Goal: Task Accomplishment & Management: Complete application form

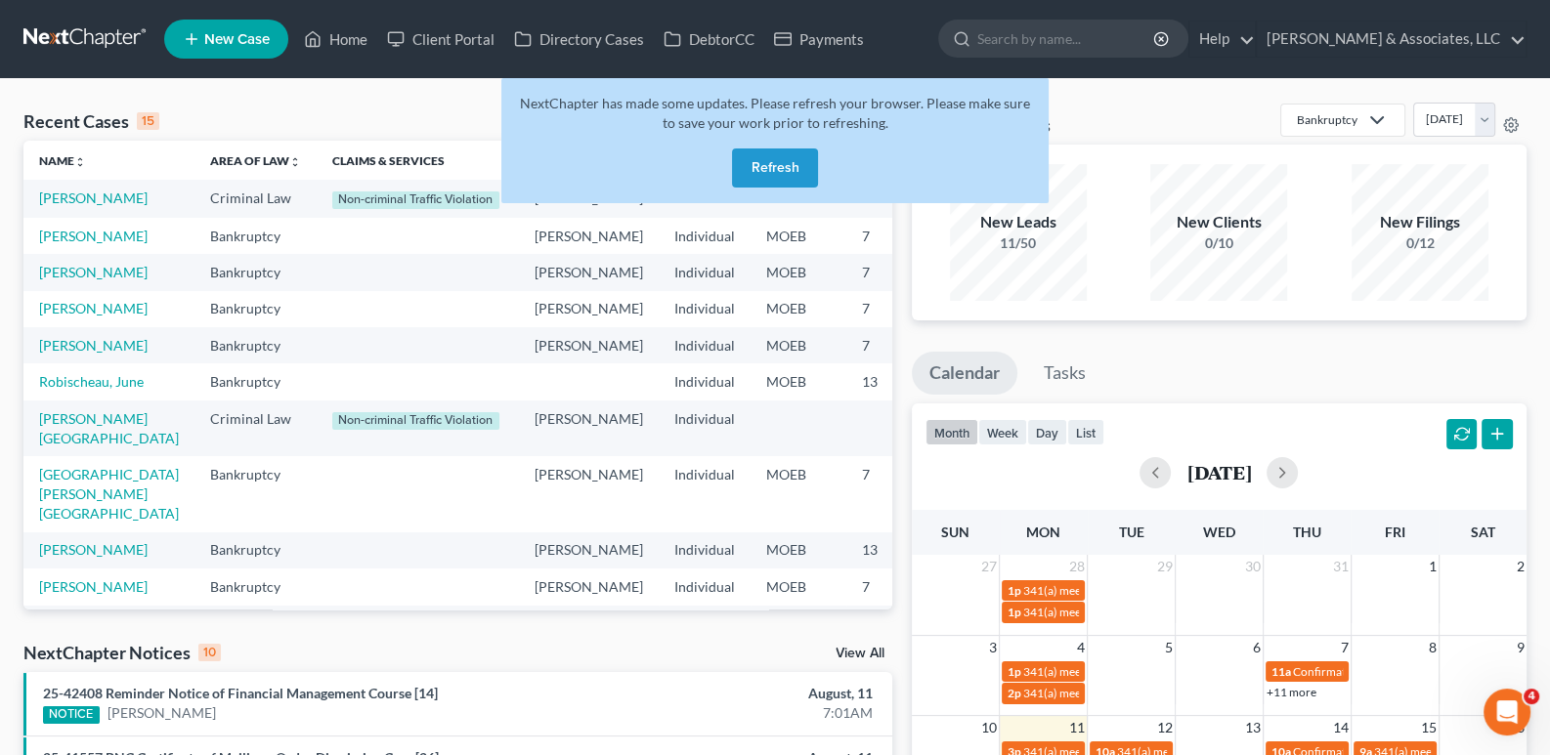
click at [780, 174] on button "Refresh" at bounding box center [775, 168] width 86 height 39
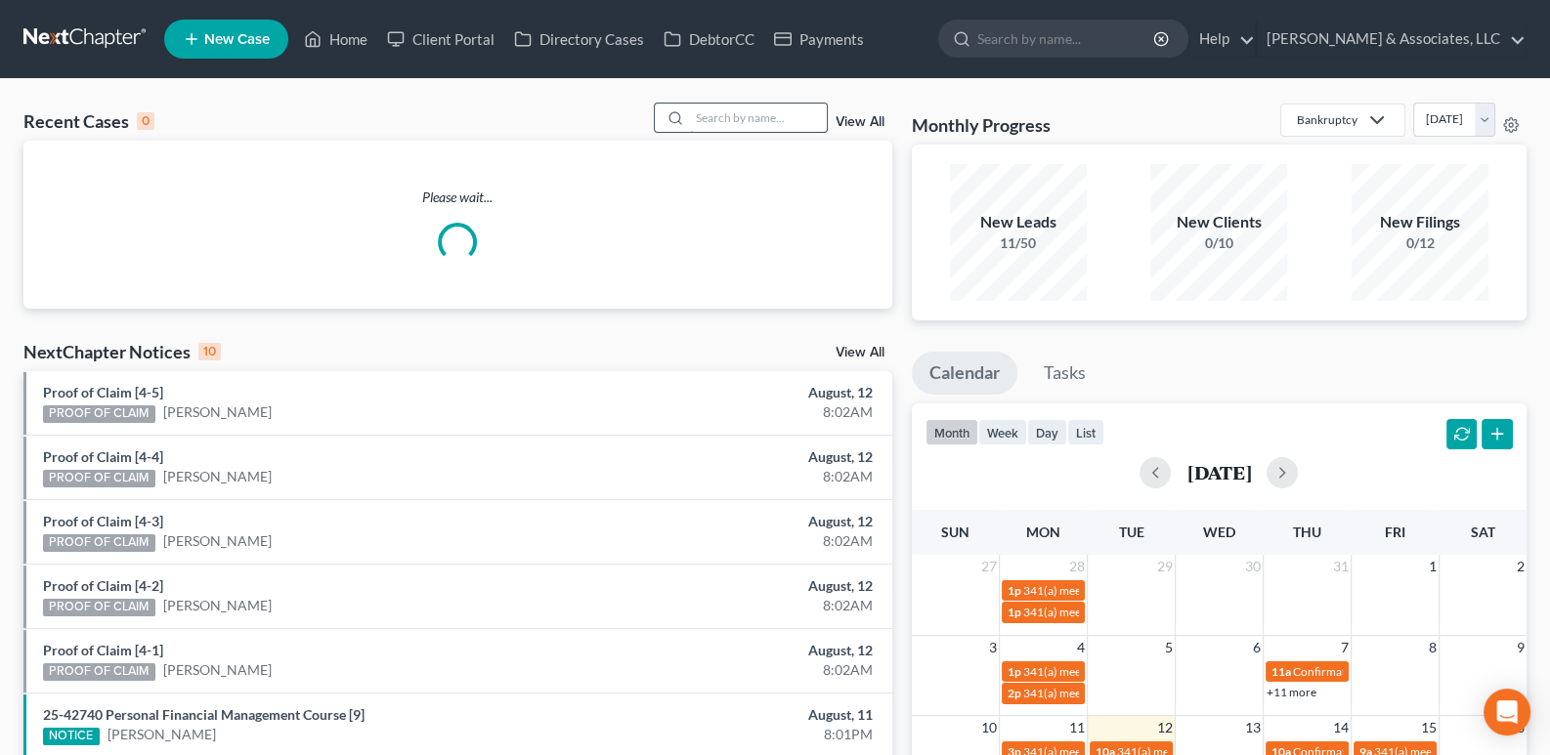
click at [770, 120] on input "search" at bounding box center [758, 118] width 137 height 28
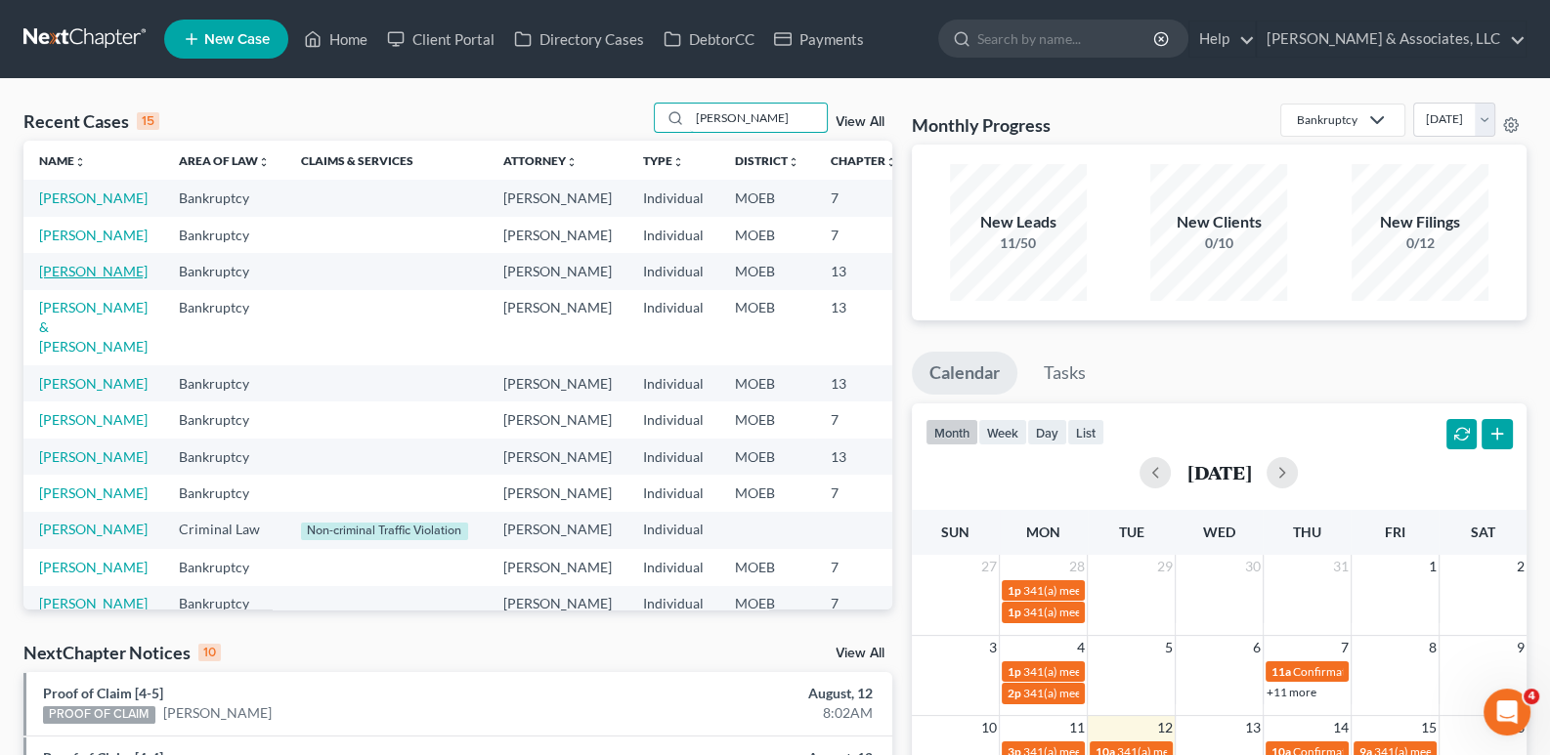
type input "[PERSON_NAME]"
click at [54, 279] on link "[PERSON_NAME]" at bounding box center [93, 271] width 108 height 17
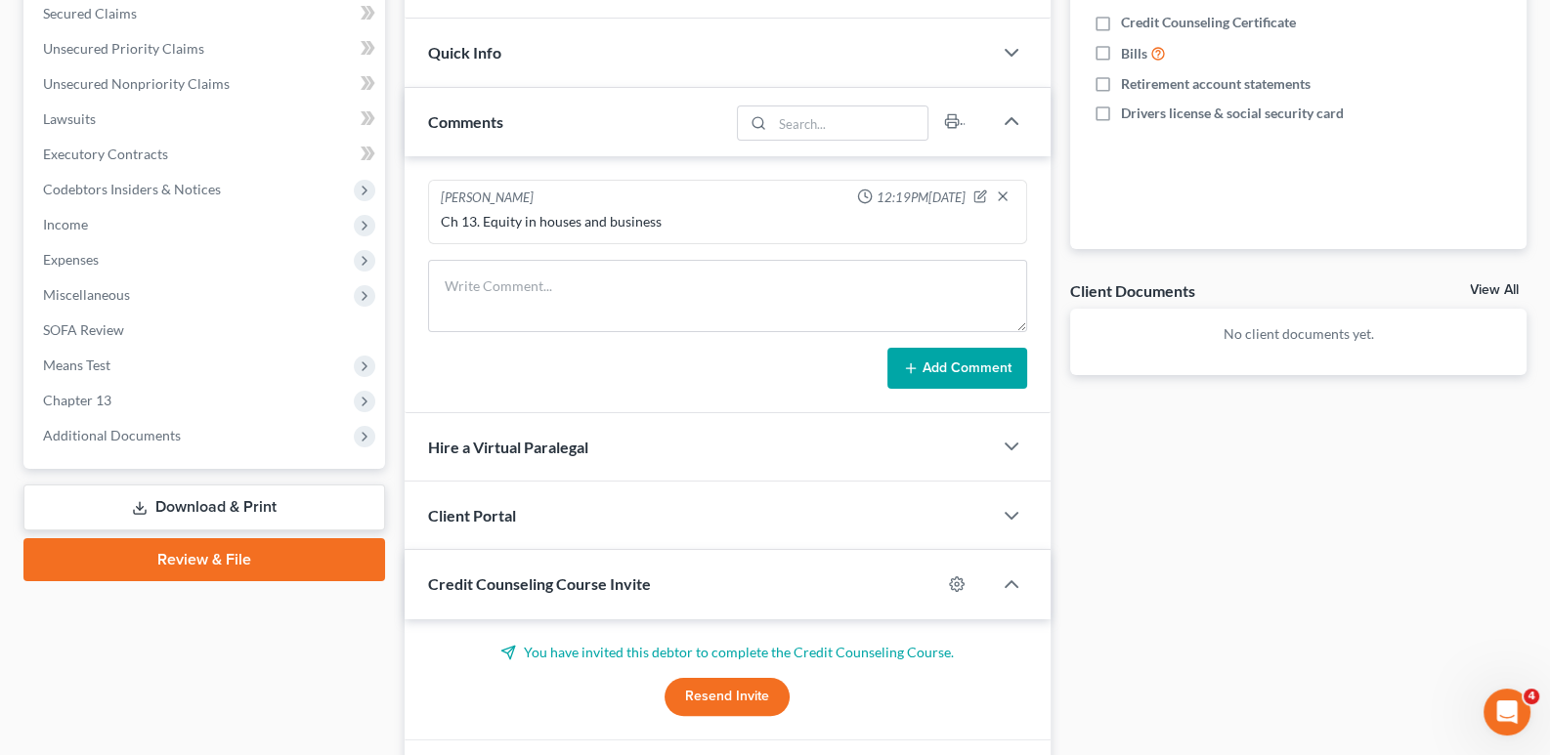
scroll to position [488, 0]
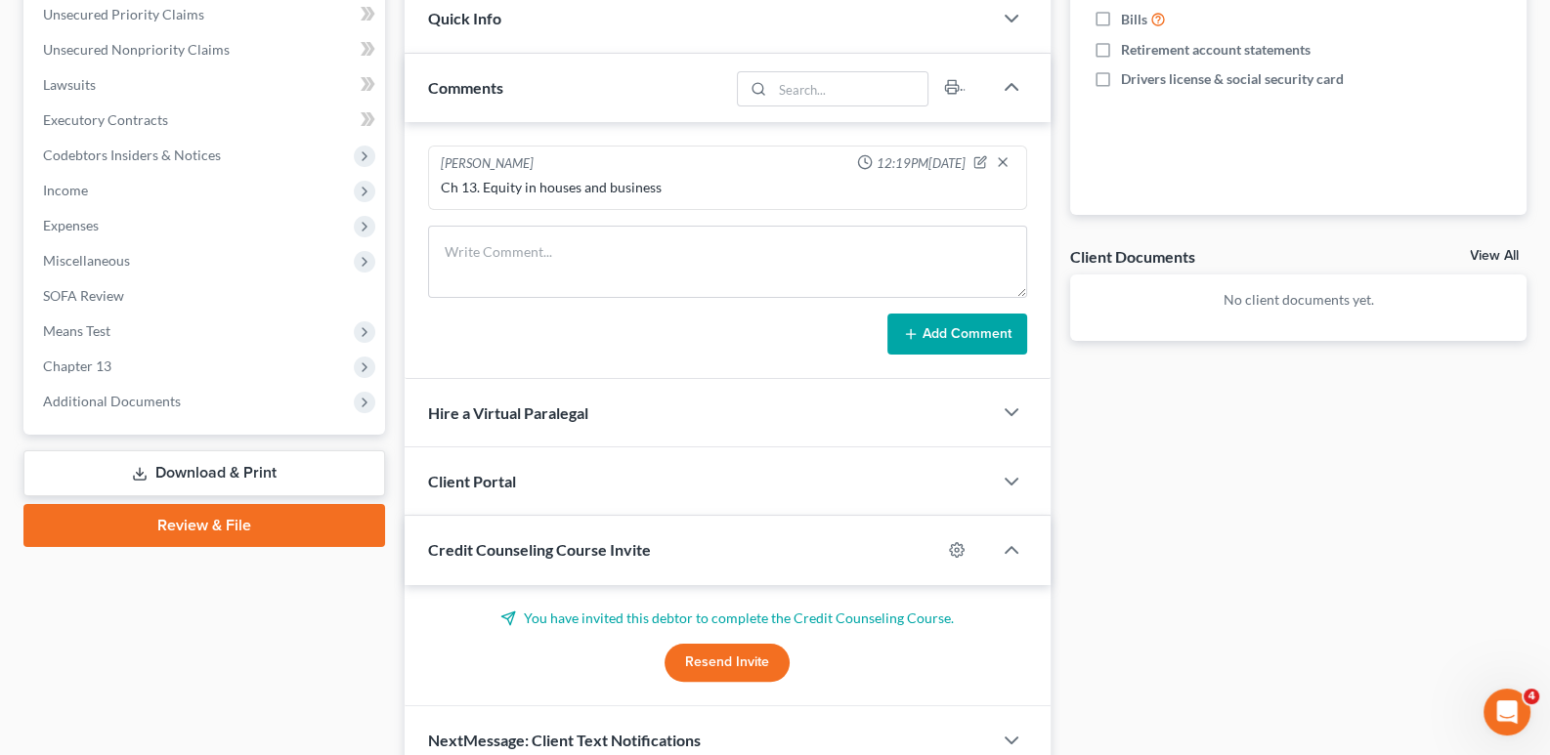
click at [518, 545] on span "Credit Counseling Course Invite" at bounding box center [539, 549] width 223 height 19
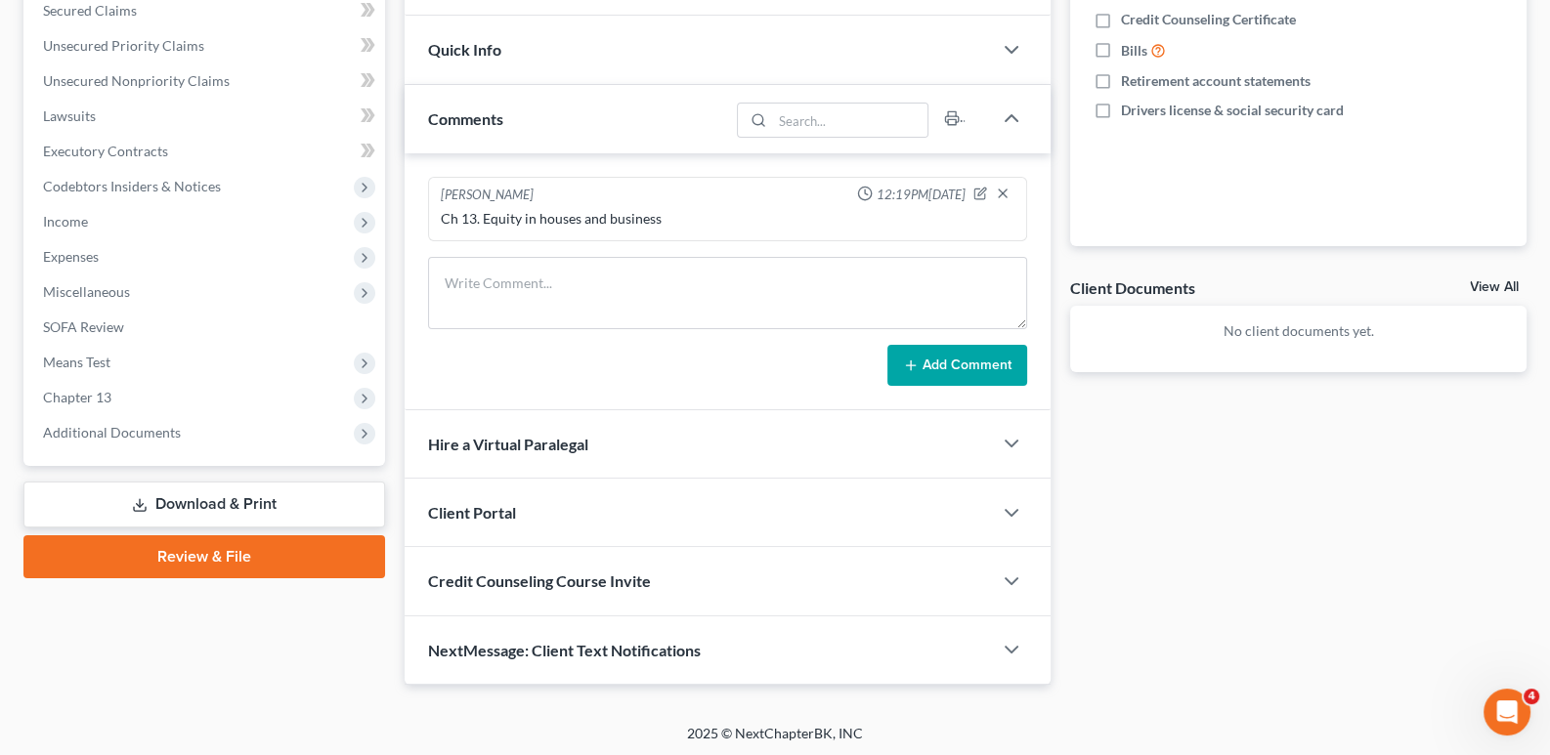
click at [509, 506] on span "Client Portal" at bounding box center [472, 512] width 88 height 19
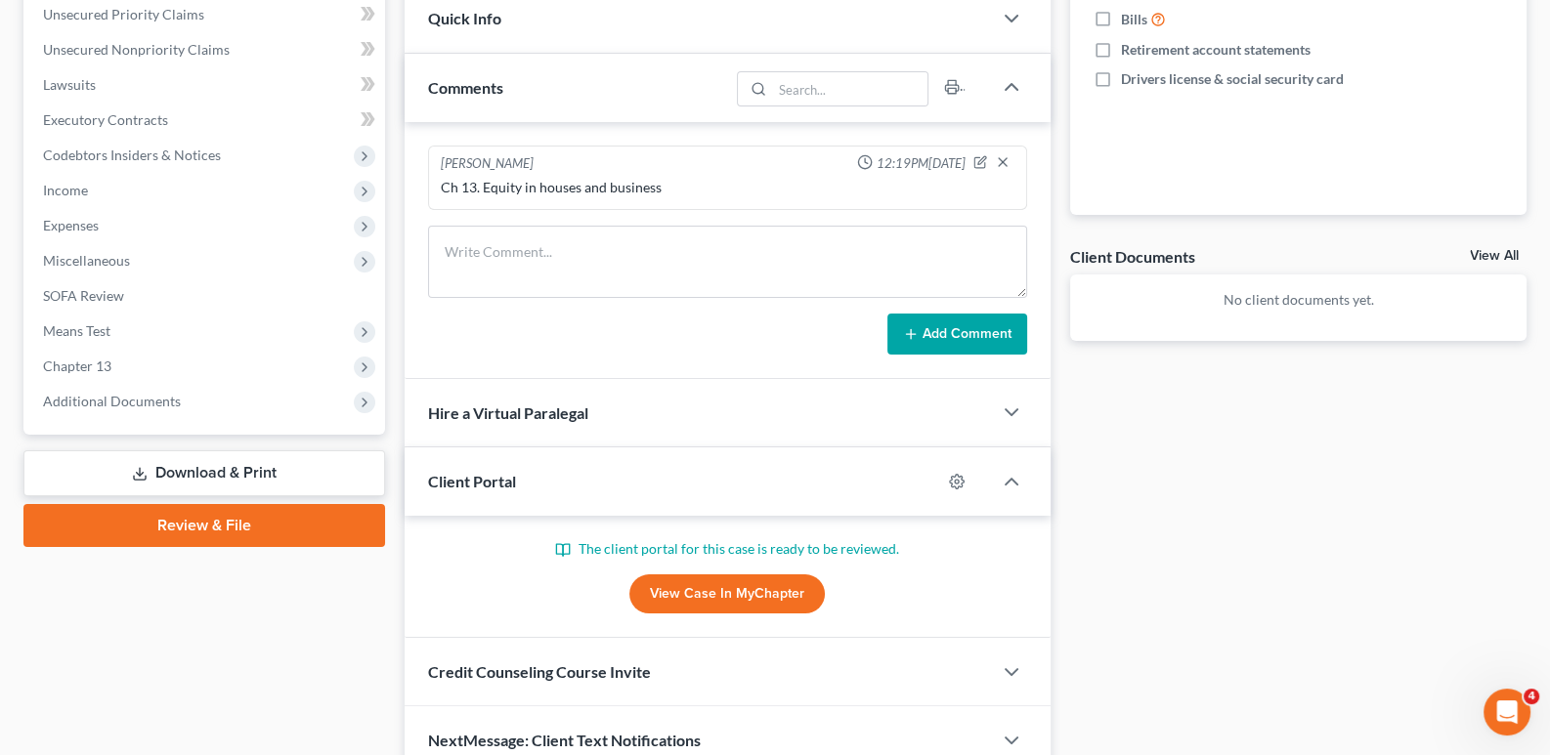
click at [504, 483] on span "Client Portal" at bounding box center [472, 481] width 88 height 19
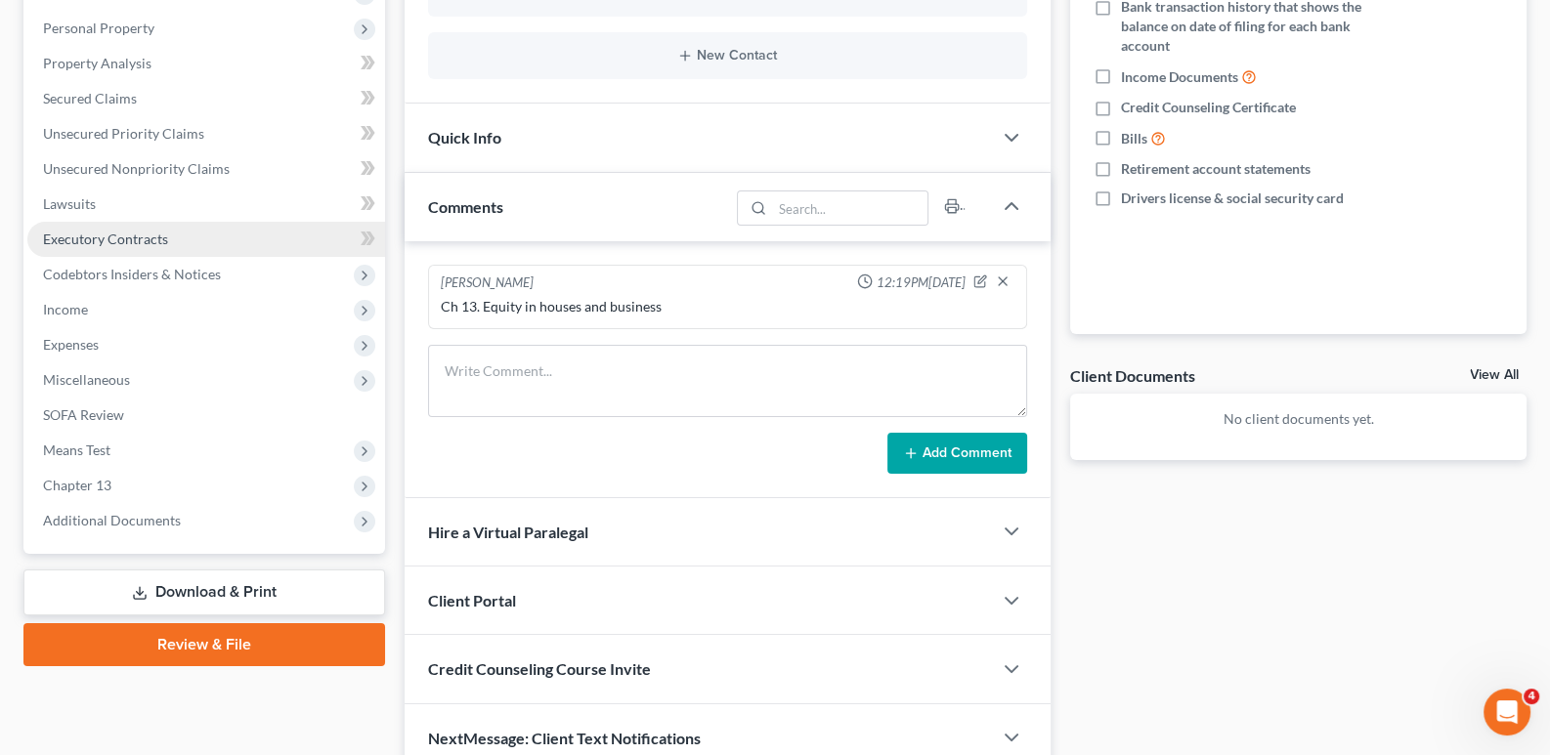
scroll to position [163, 0]
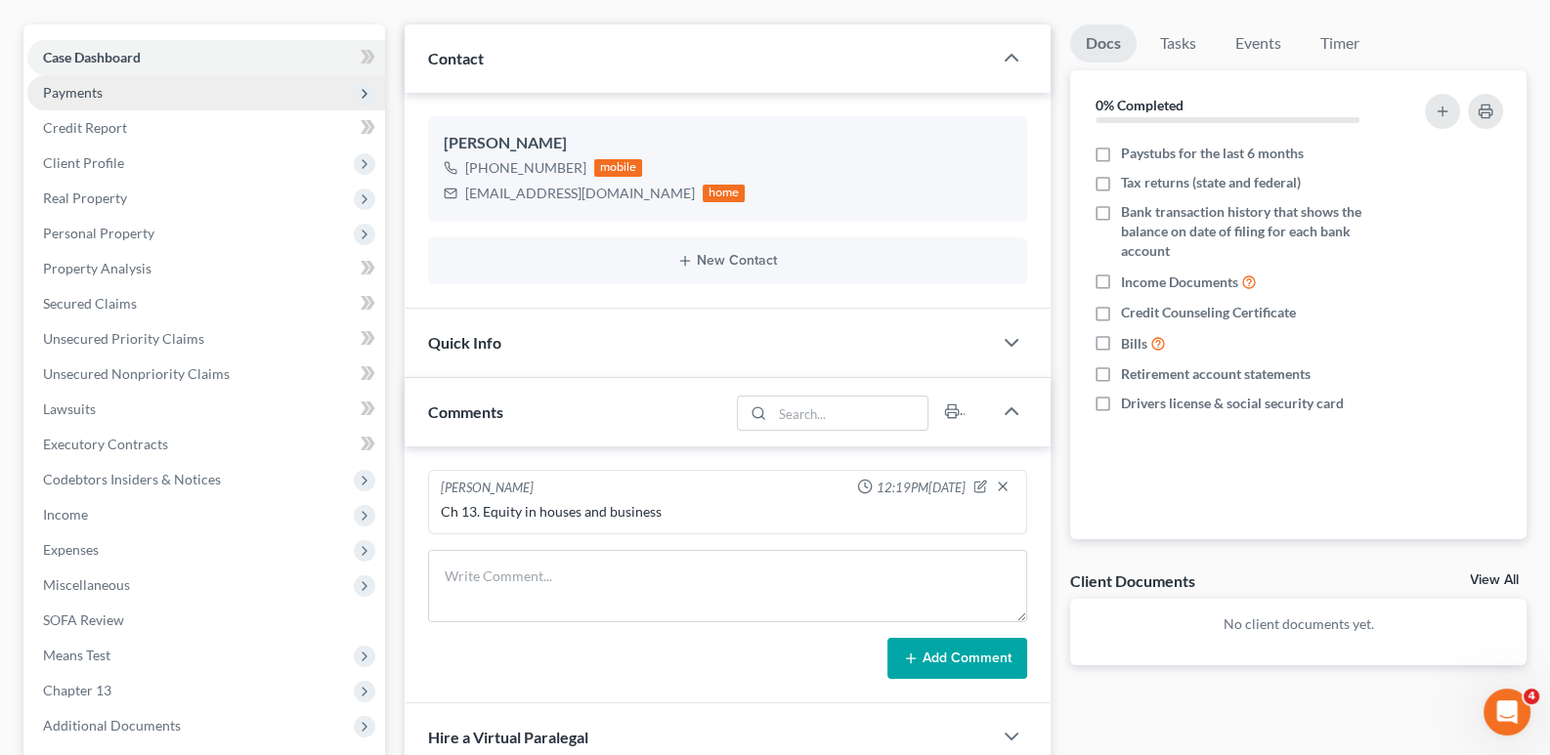
click at [59, 98] on span "Payments" at bounding box center [73, 92] width 60 height 17
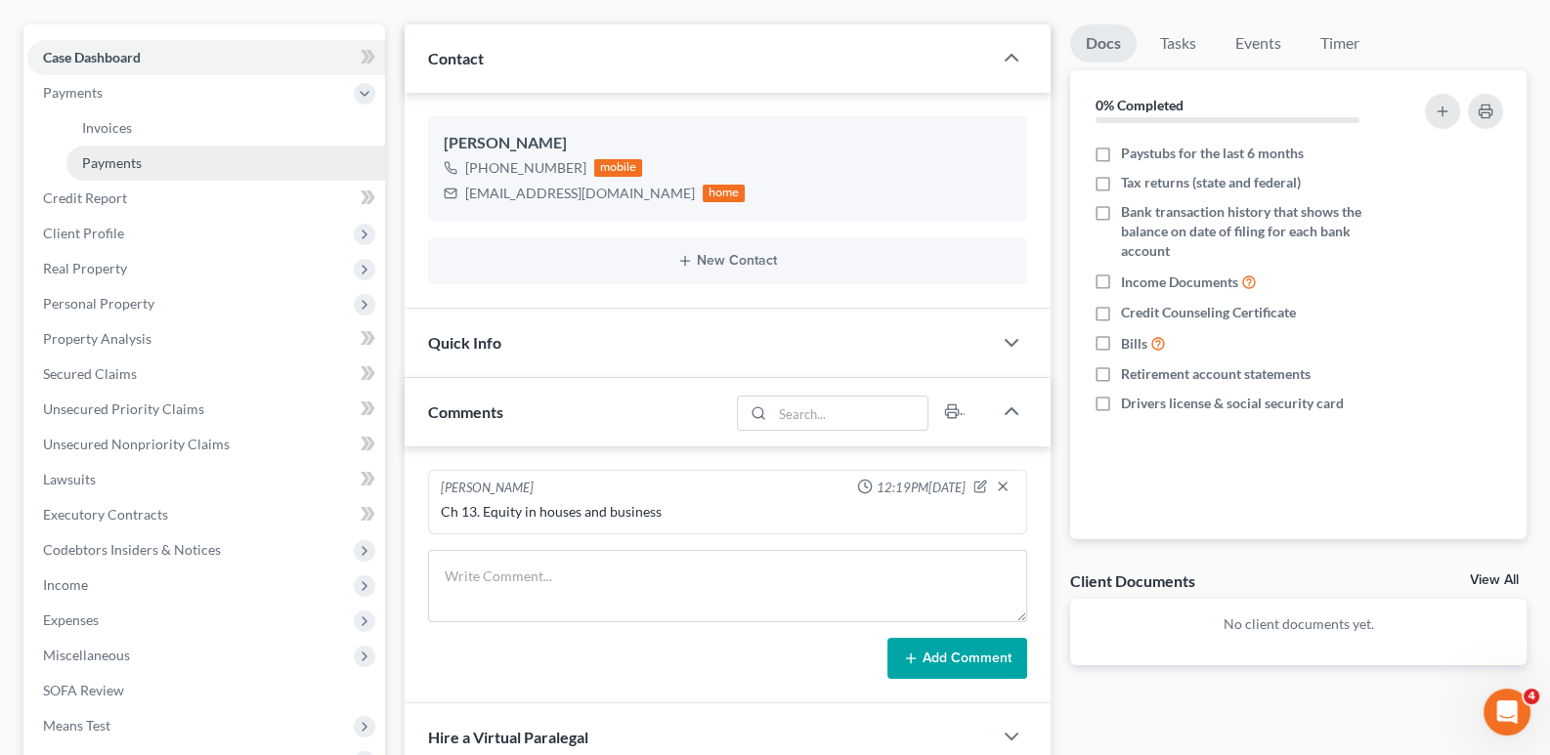
click at [107, 166] on span "Payments" at bounding box center [112, 162] width 60 height 17
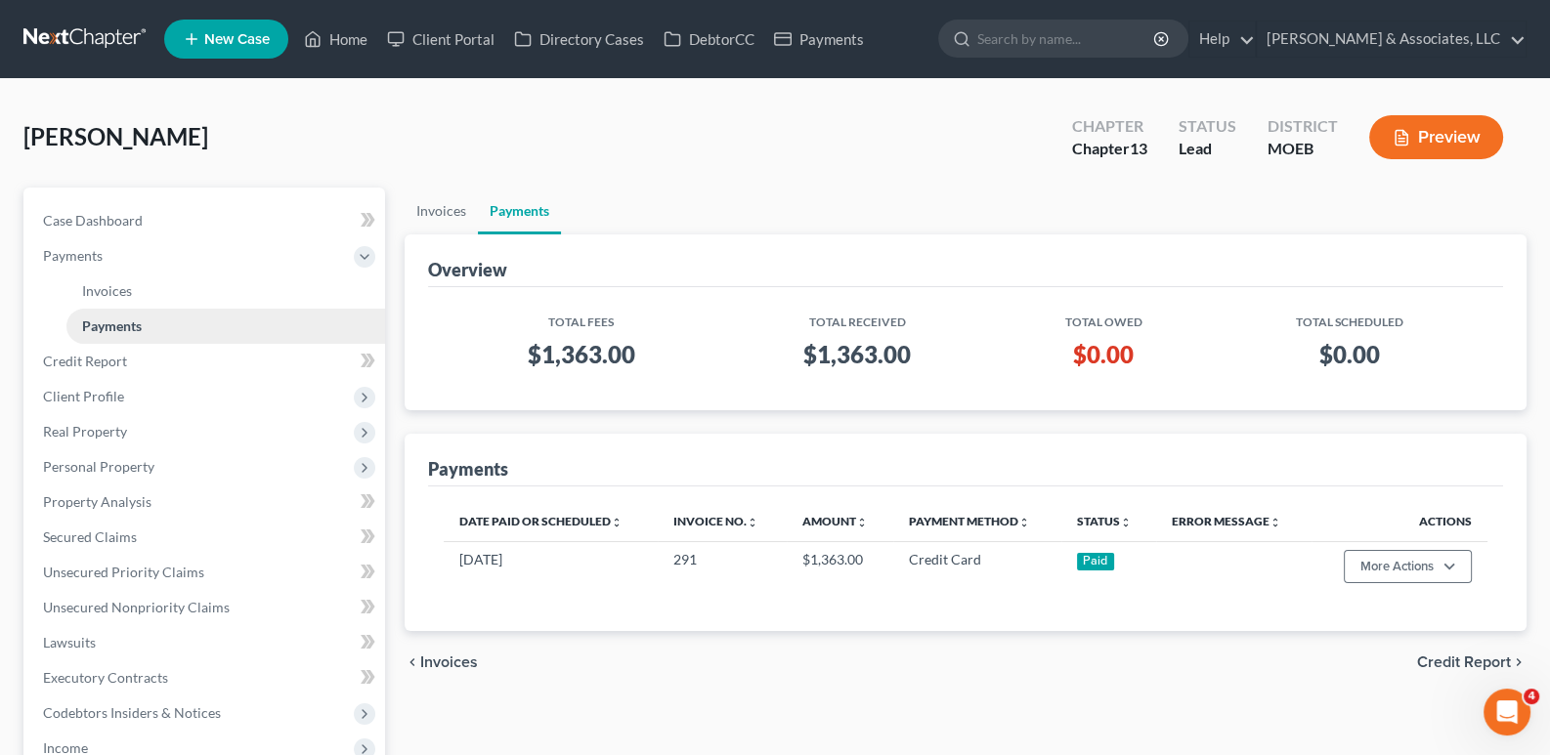
click at [92, 318] on span "Payments" at bounding box center [112, 326] width 60 height 17
click at [78, 255] on span "Payments" at bounding box center [73, 255] width 60 height 17
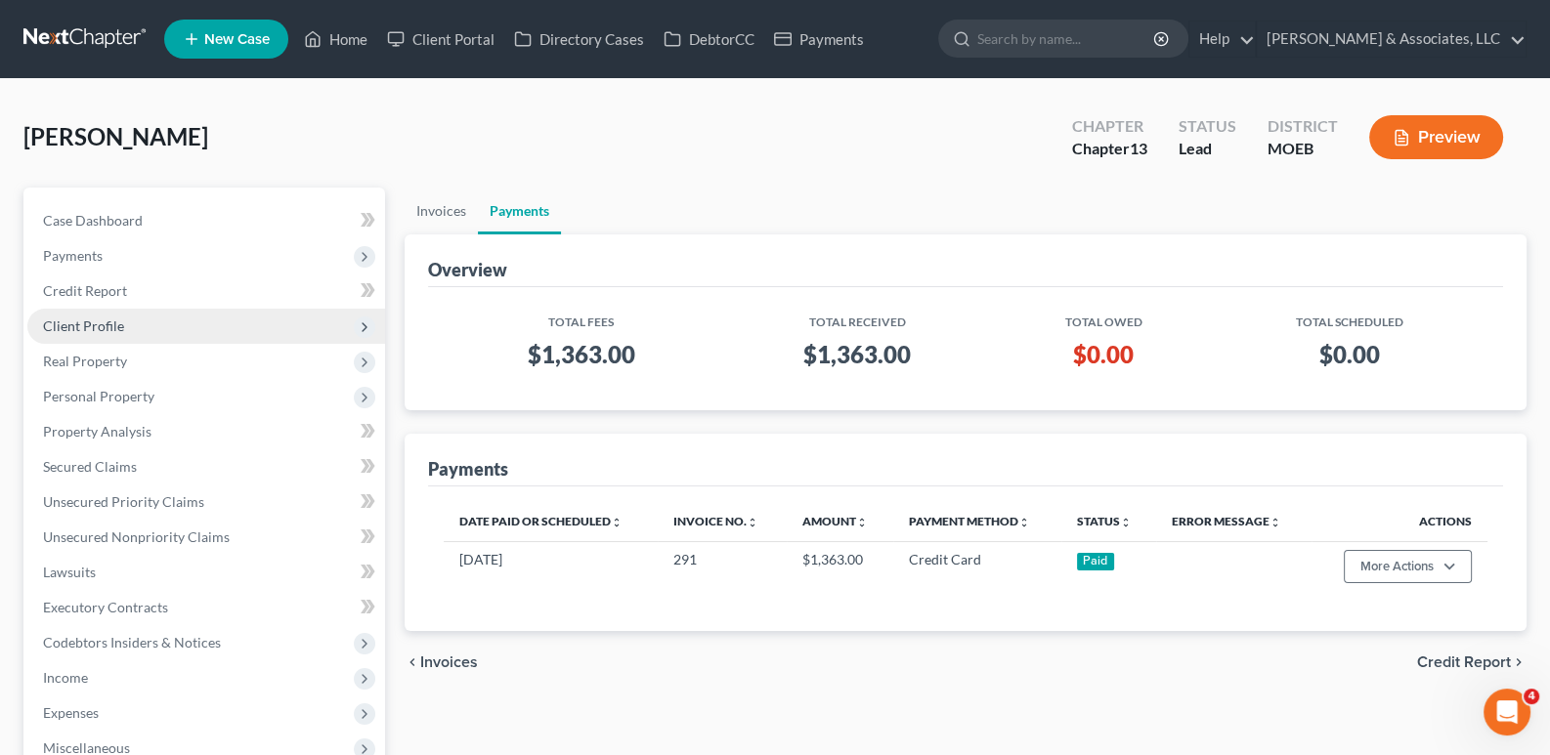
click at [88, 326] on span "Client Profile" at bounding box center [83, 326] width 81 height 17
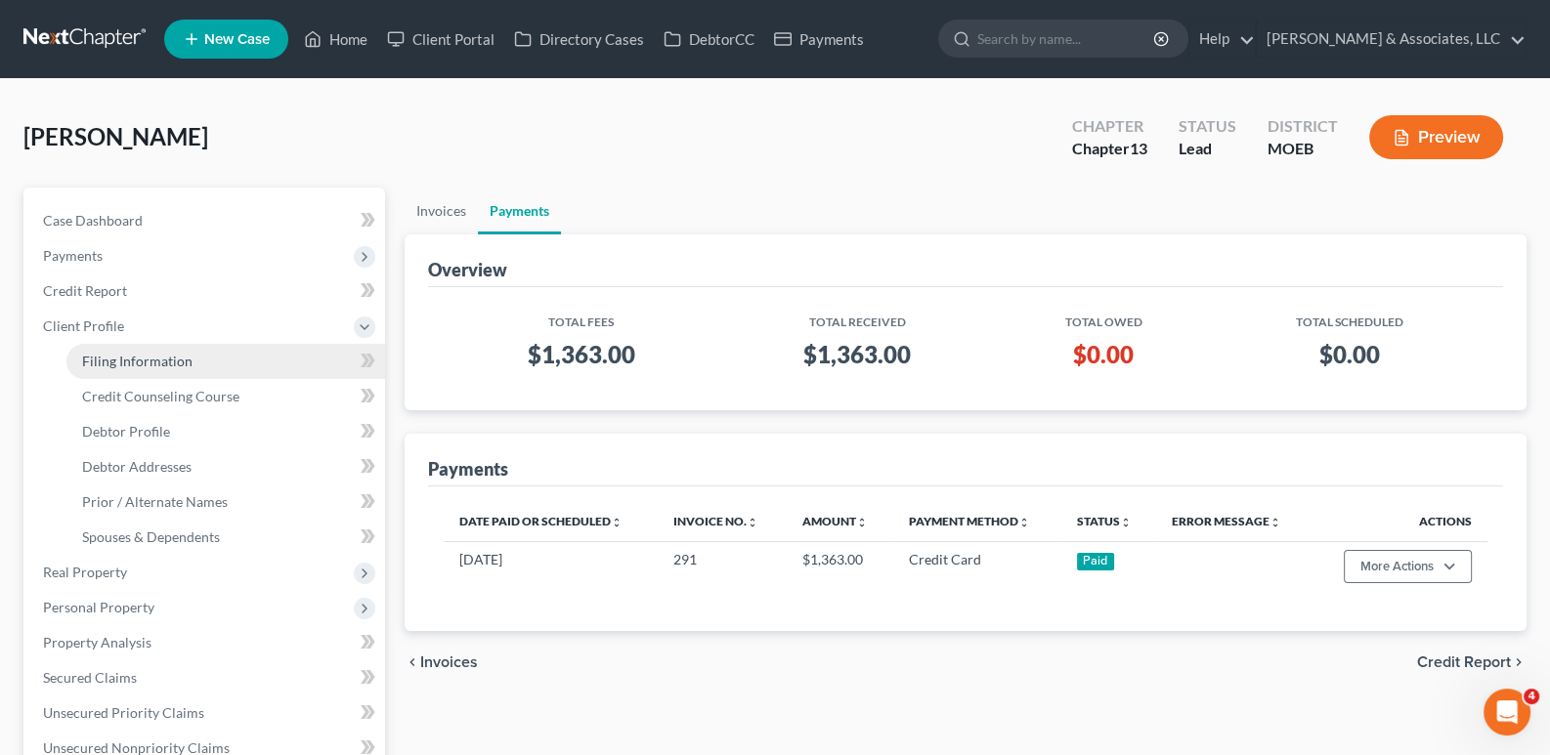
click at [112, 362] on span "Filing Information" at bounding box center [137, 361] width 110 height 17
select select "1"
select select "0"
select select "3"
select select "45"
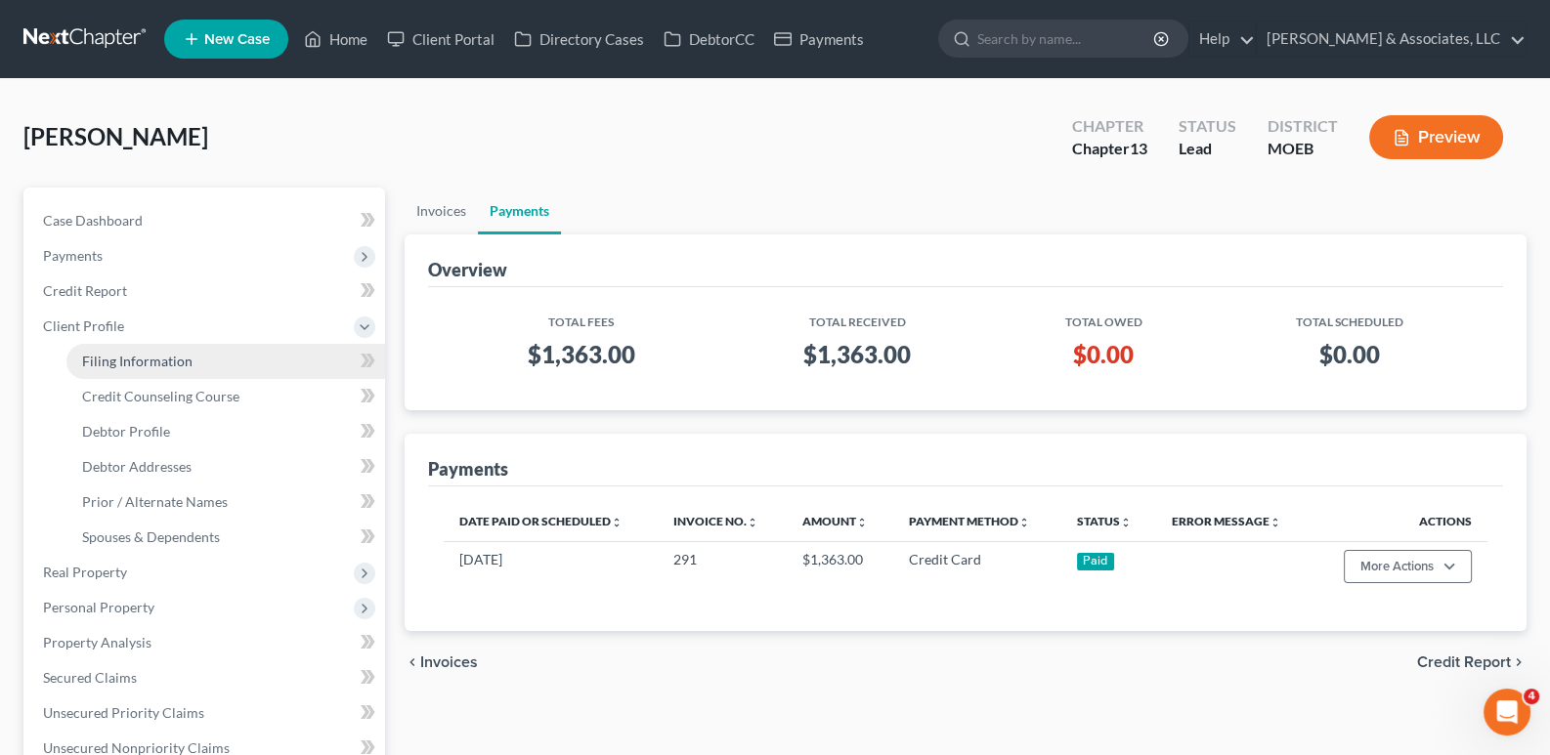
select select "26"
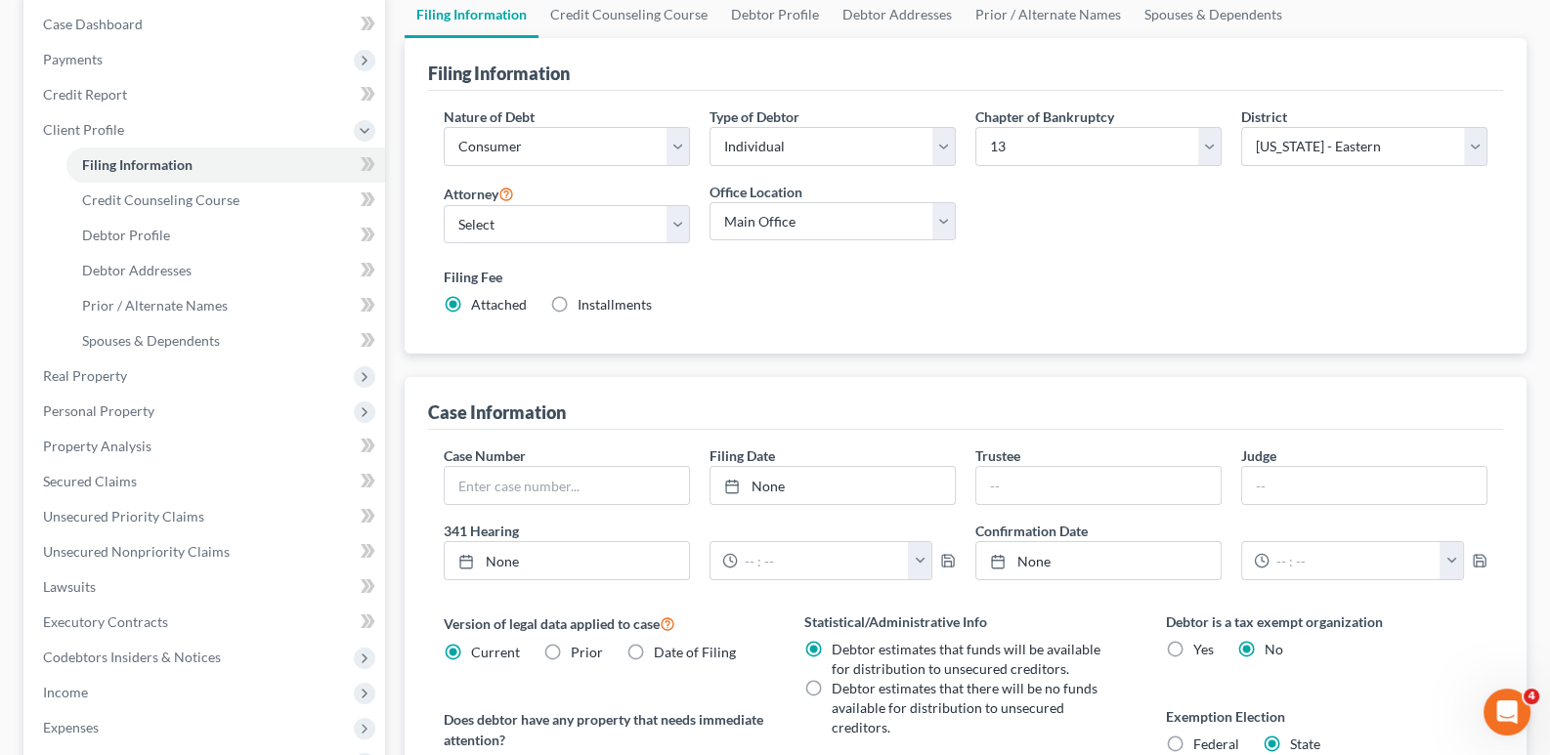
scroll to position [194, 0]
click at [174, 202] on span "Credit Counseling Course" at bounding box center [160, 201] width 157 height 17
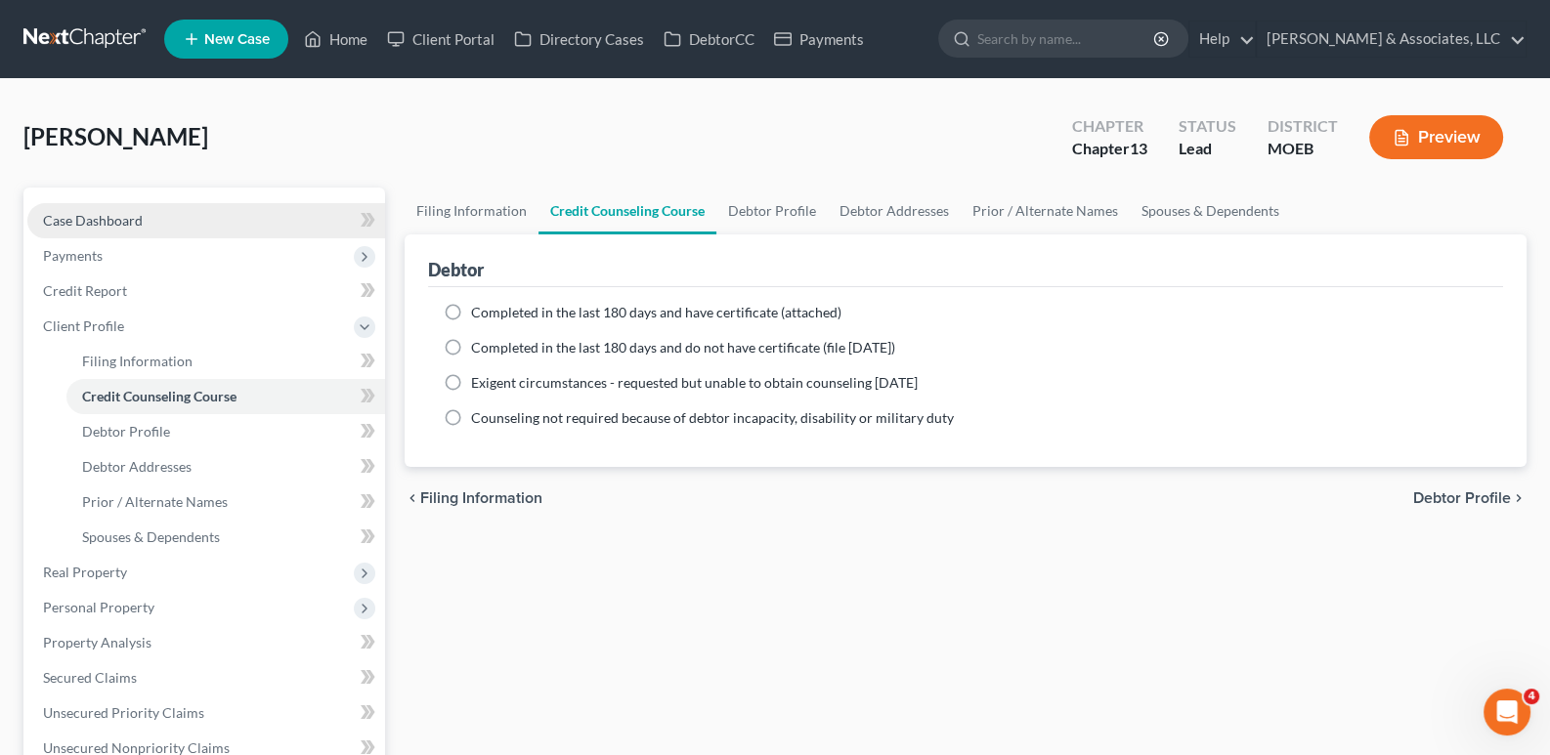
click at [98, 215] on span "Case Dashboard" at bounding box center [93, 220] width 100 height 17
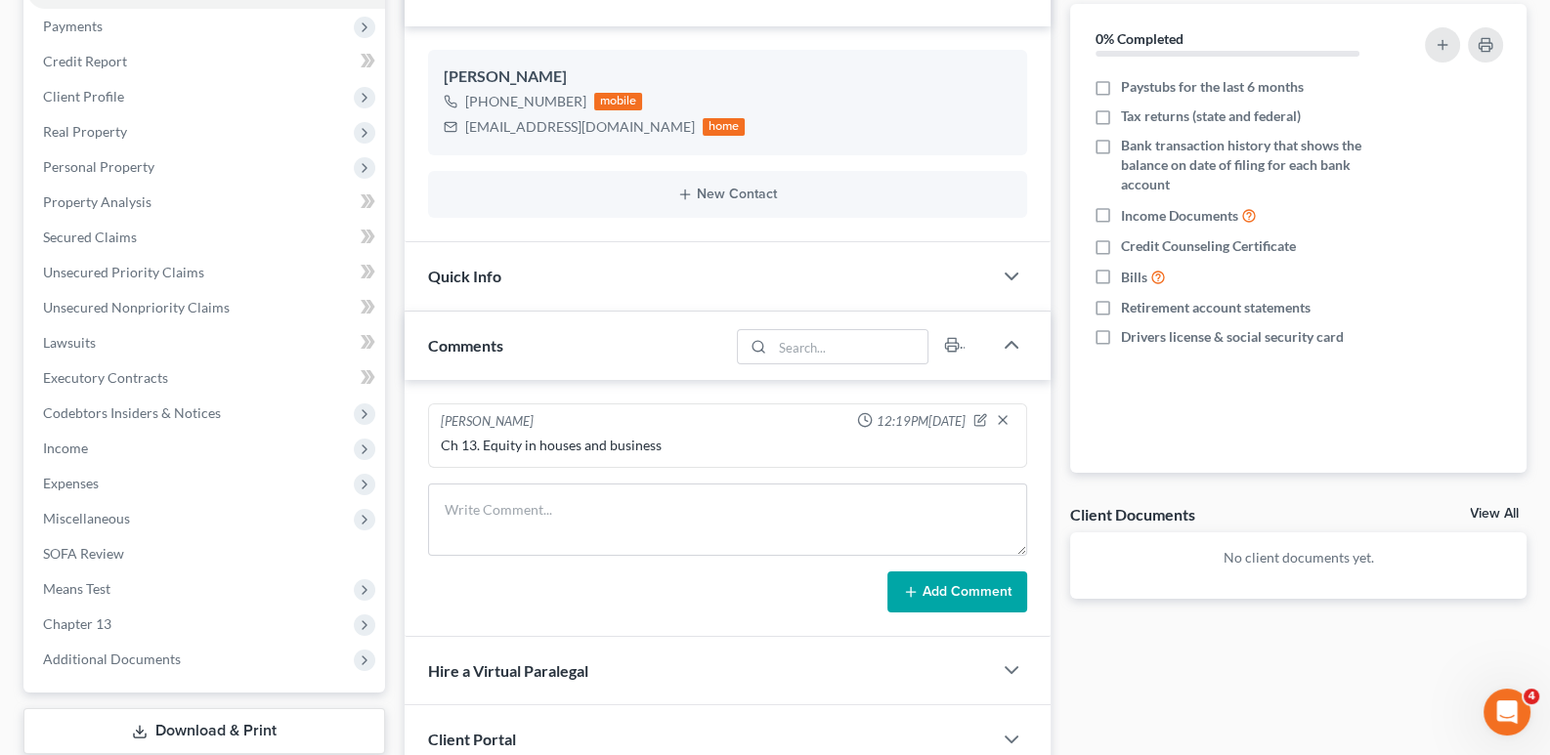
scroll to position [456, 0]
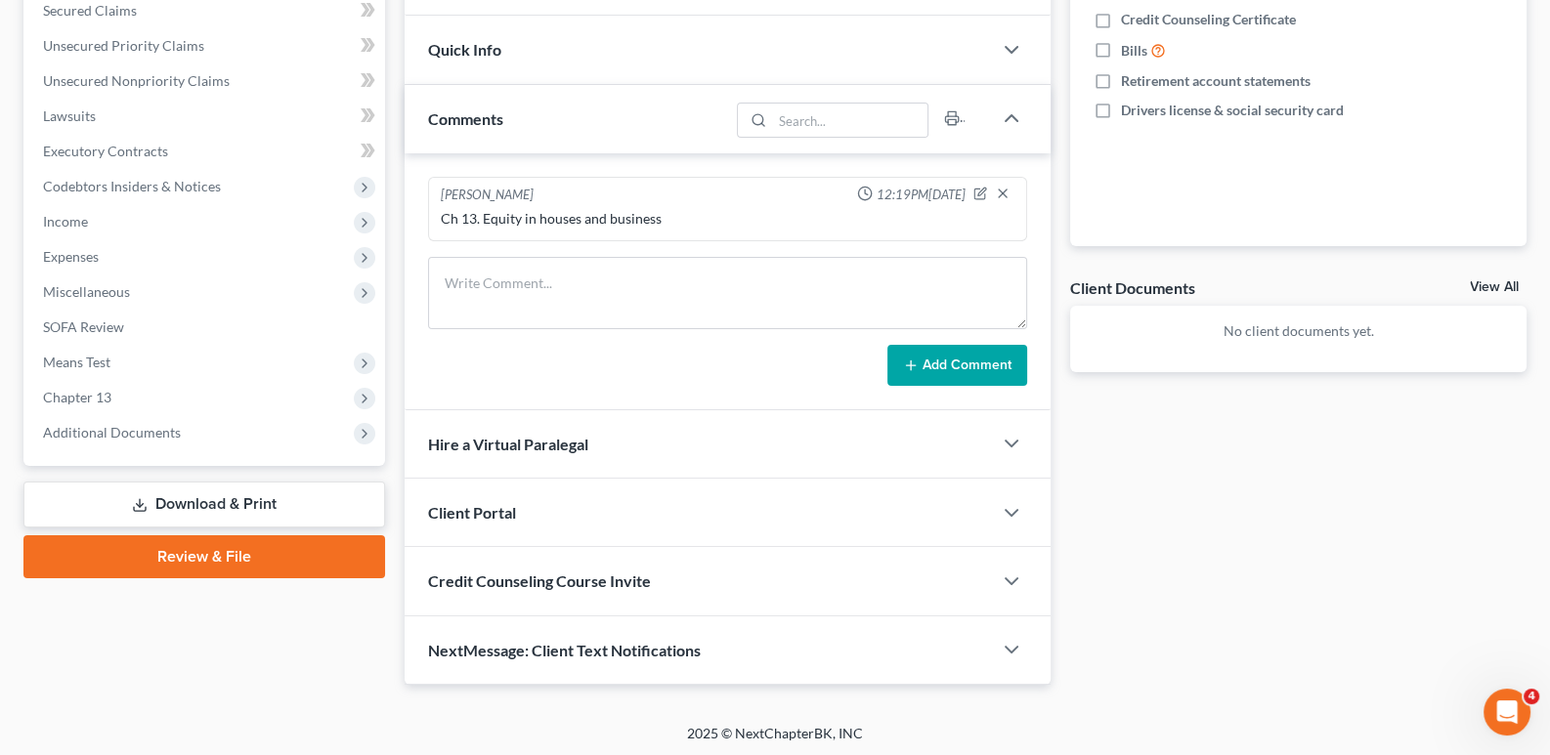
click at [620, 582] on span "Credit Counseling Course Invite" at bounding box center [539, 581] width 223 height 19
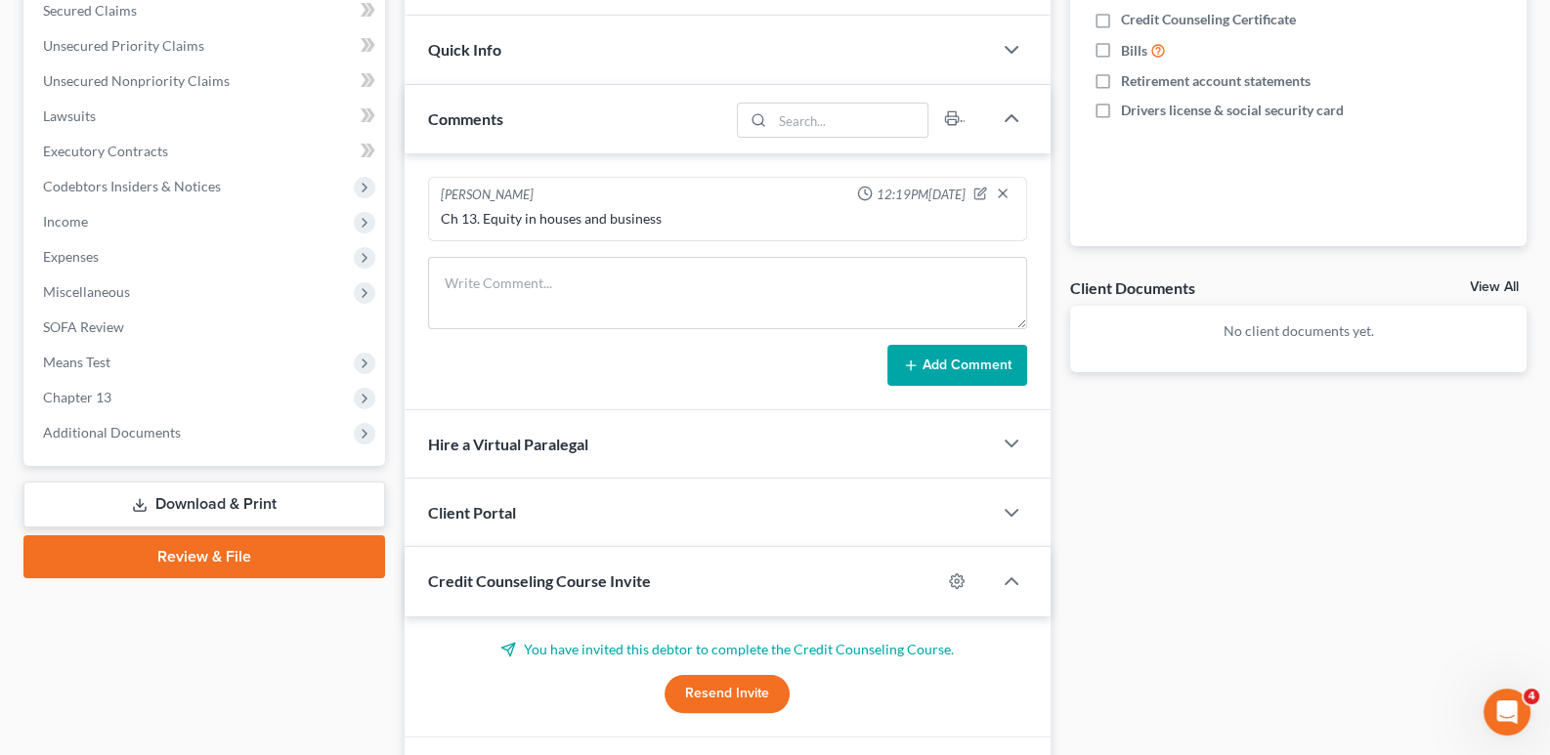
click at [747, 687] on button "Resend Invite" at bounding box center [726, 694] width 125 height 39
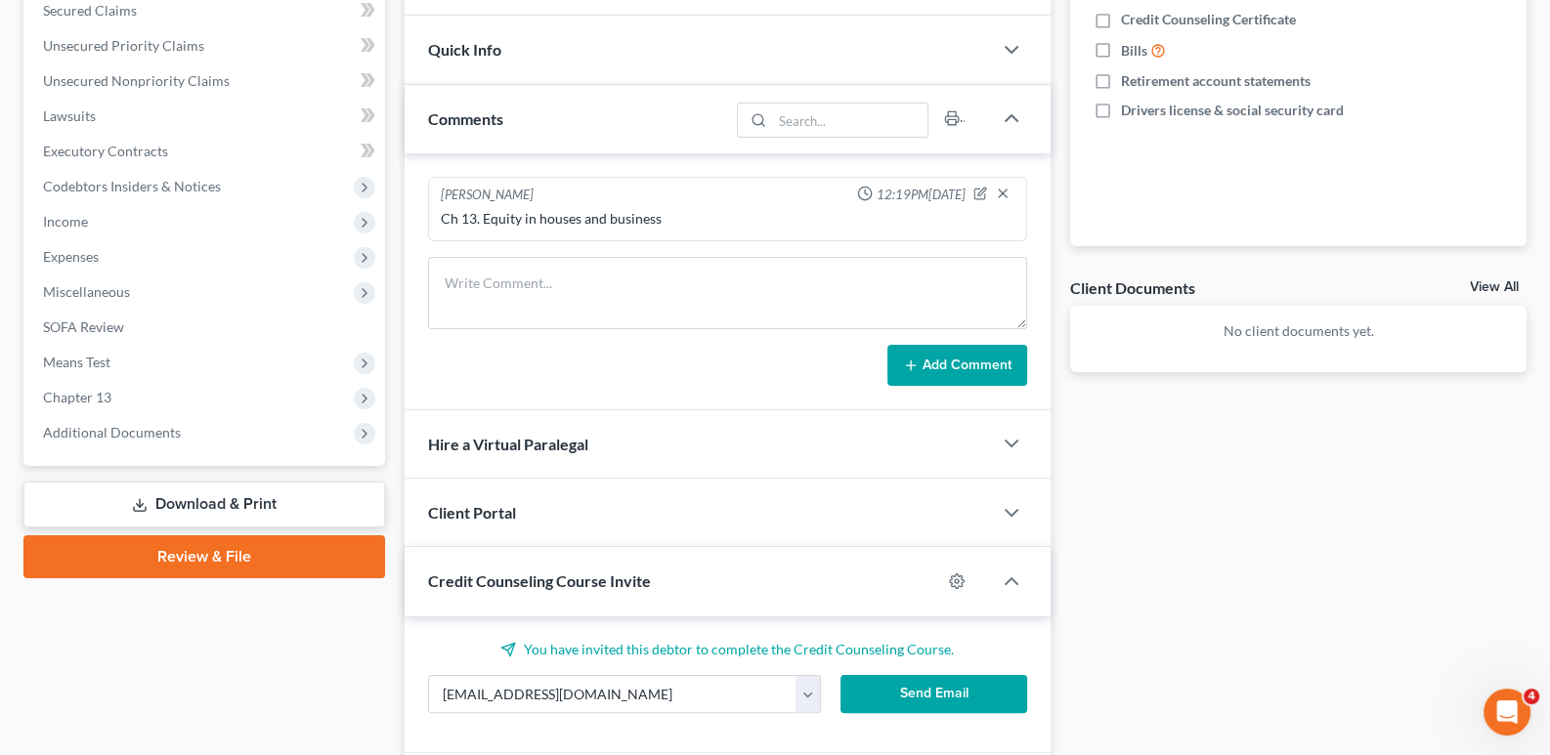
click at [904, 687] on button "Send Email" at bounding box center [933, 694] width 187 height 39
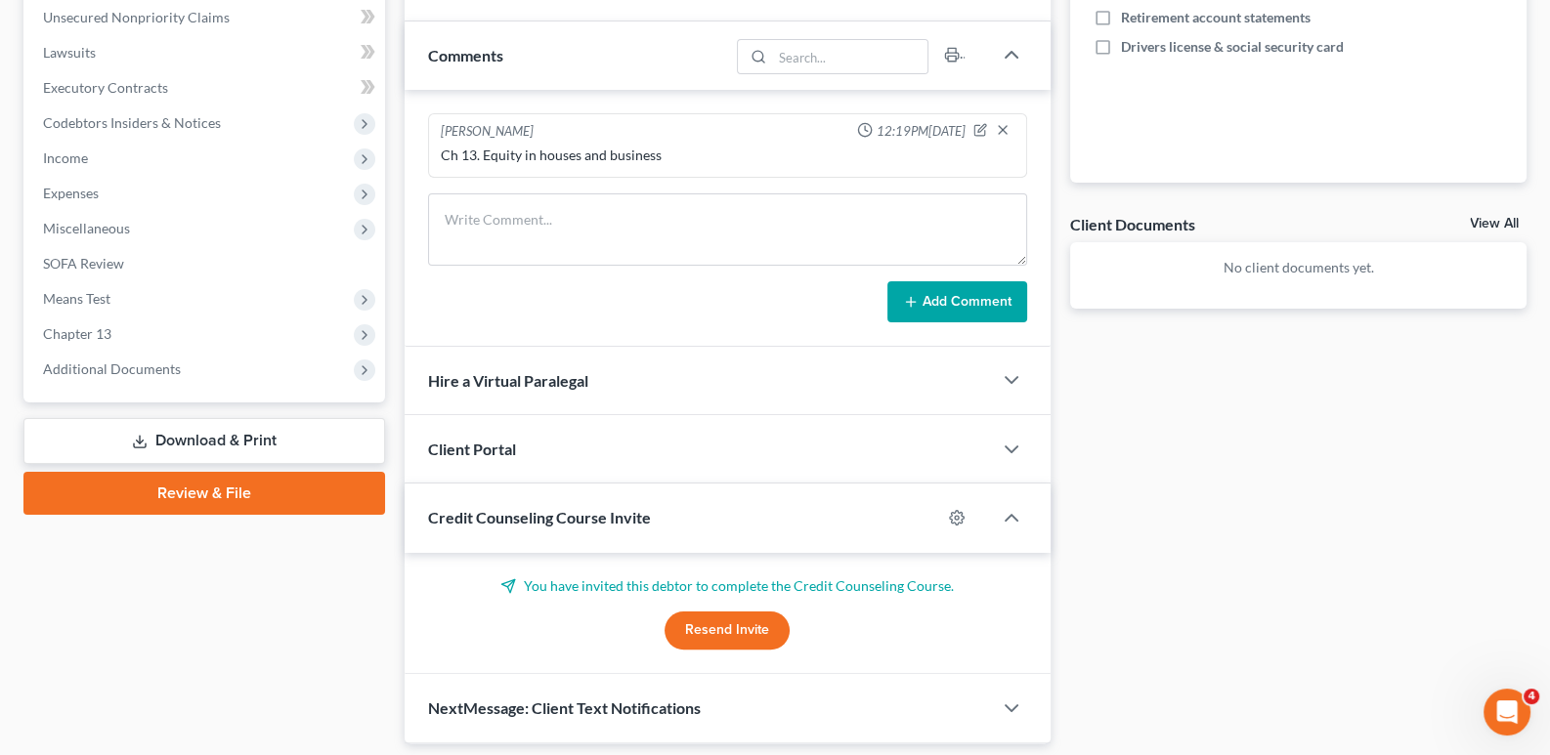
scroll to position [554, 0]
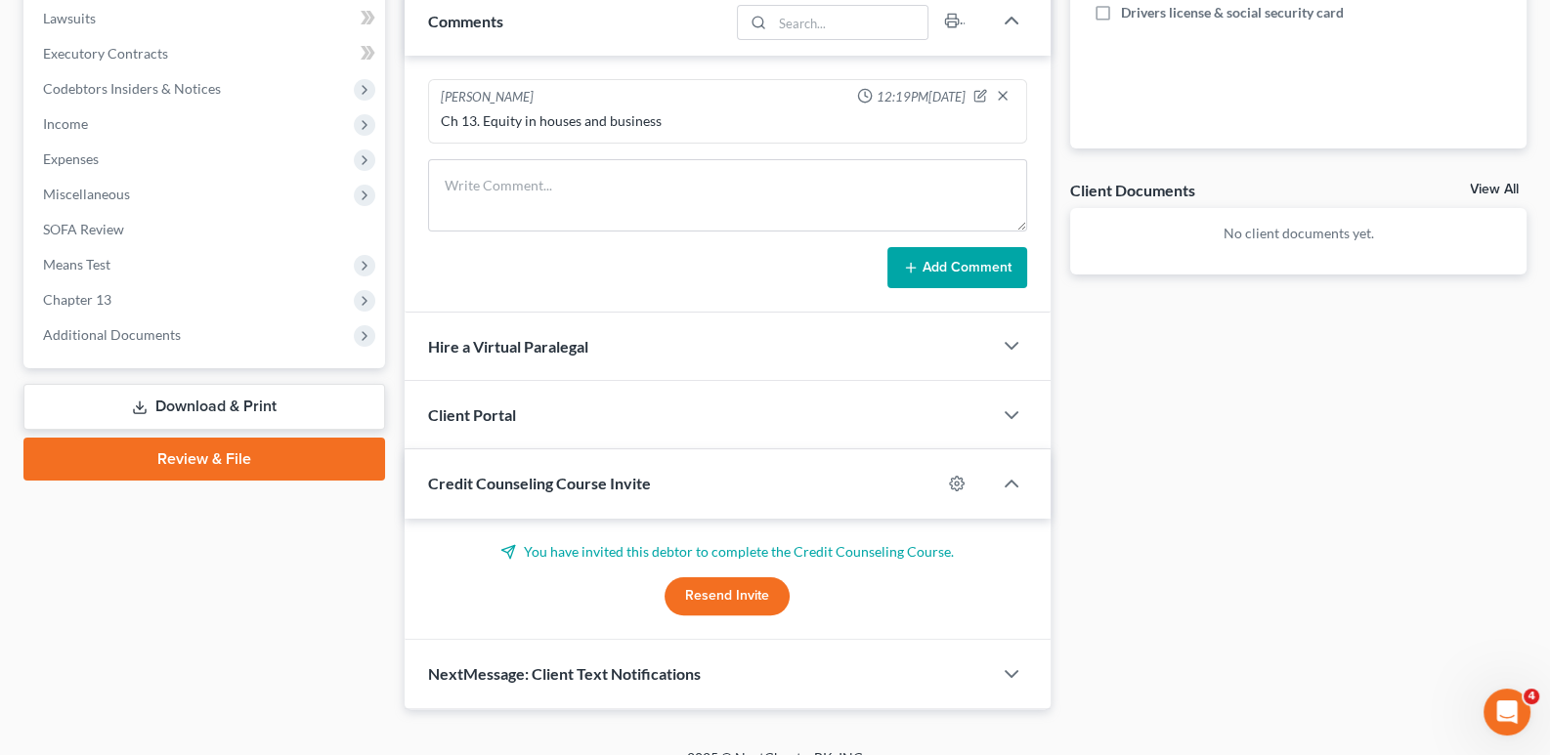
click at [54, 572] on div "Case Dashboard Payments Invoices Payments Payments Credit Report Client Profile" at bounding box center [204, 172] width 381 height 1076
click at [485, 400] on div "Client Portal" at bounding box center [698, 414] width 588 height 67
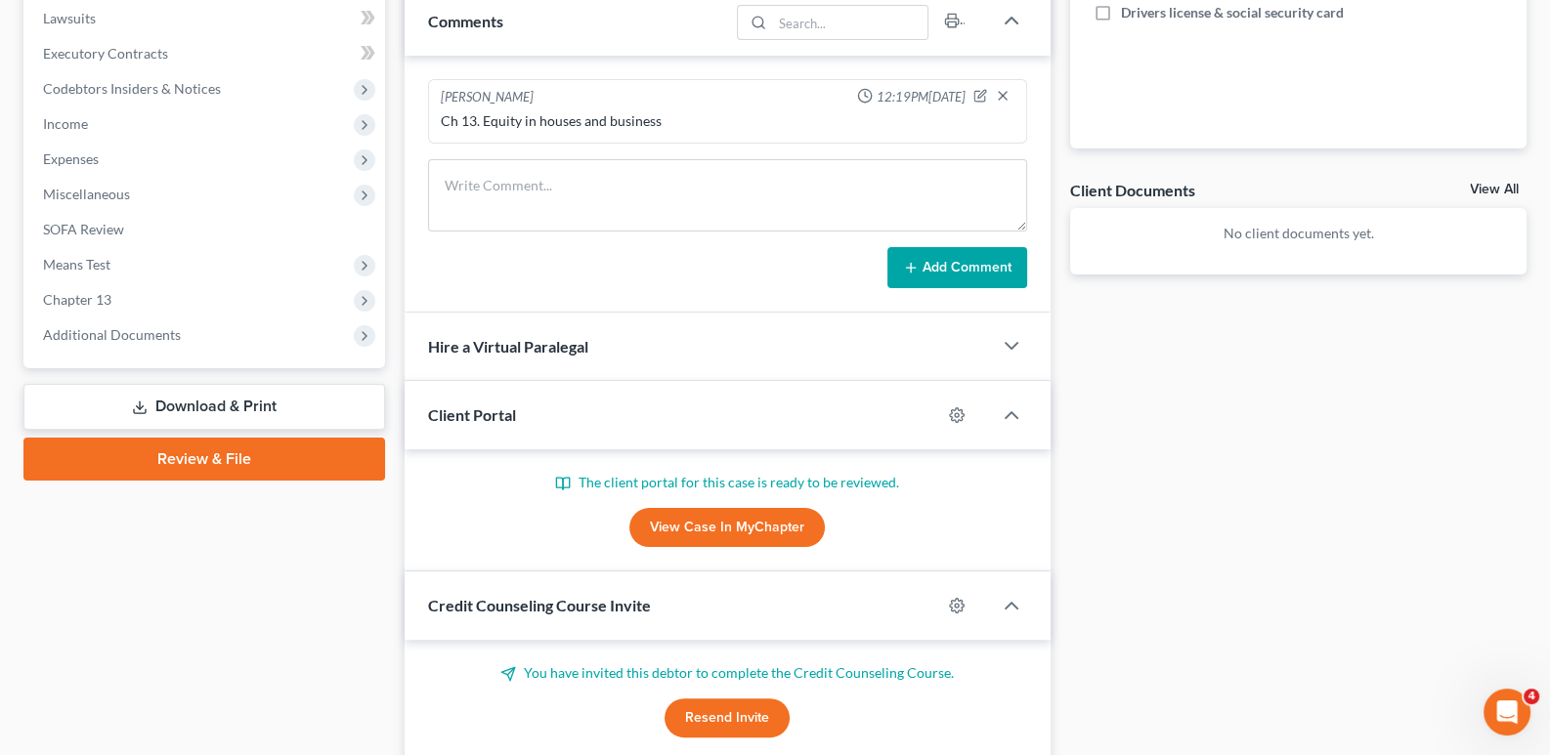
click at [699, 521] on link "View Case in MyChapter" at bounding box center [726, 527] width 195 height 39
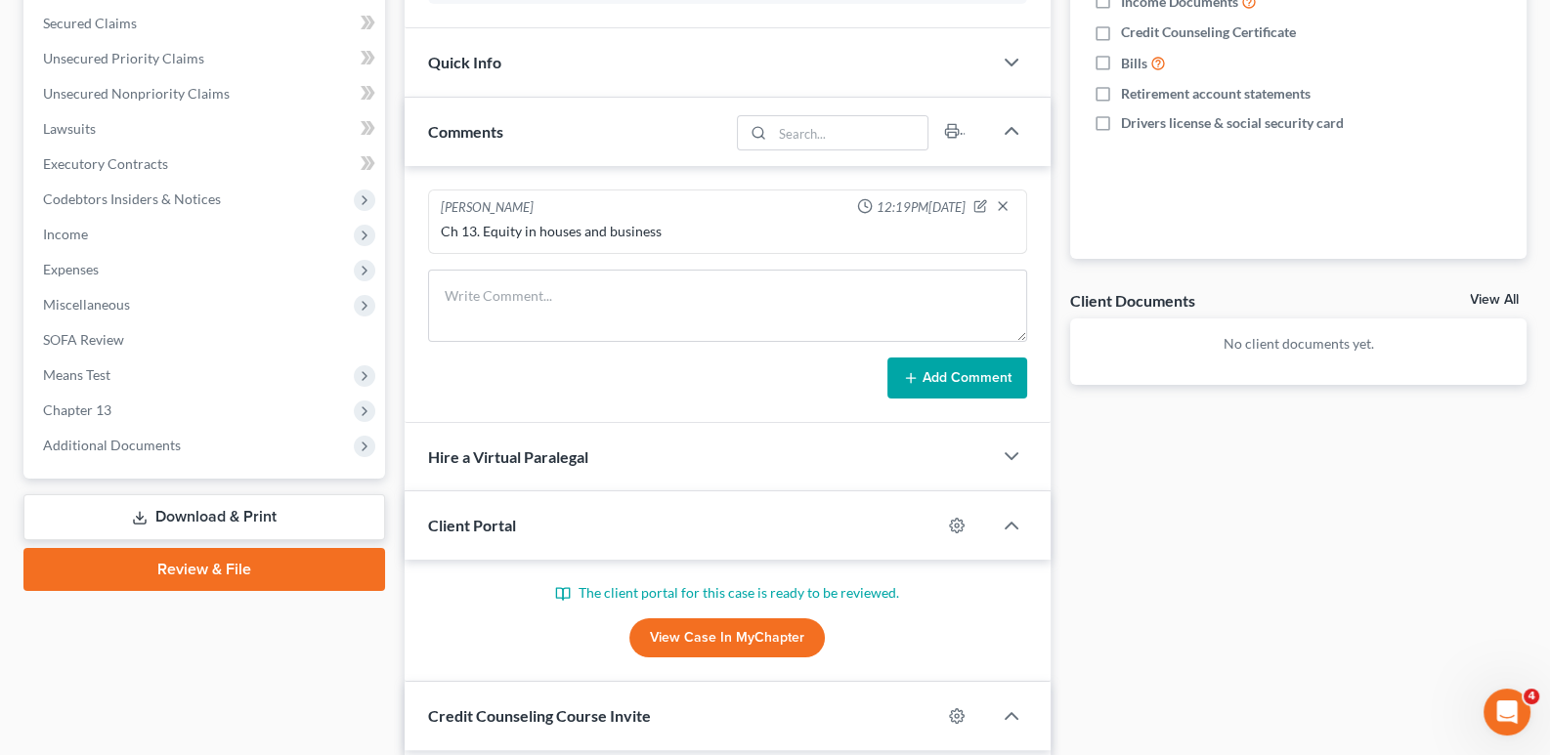
scroll to position [0, 0]
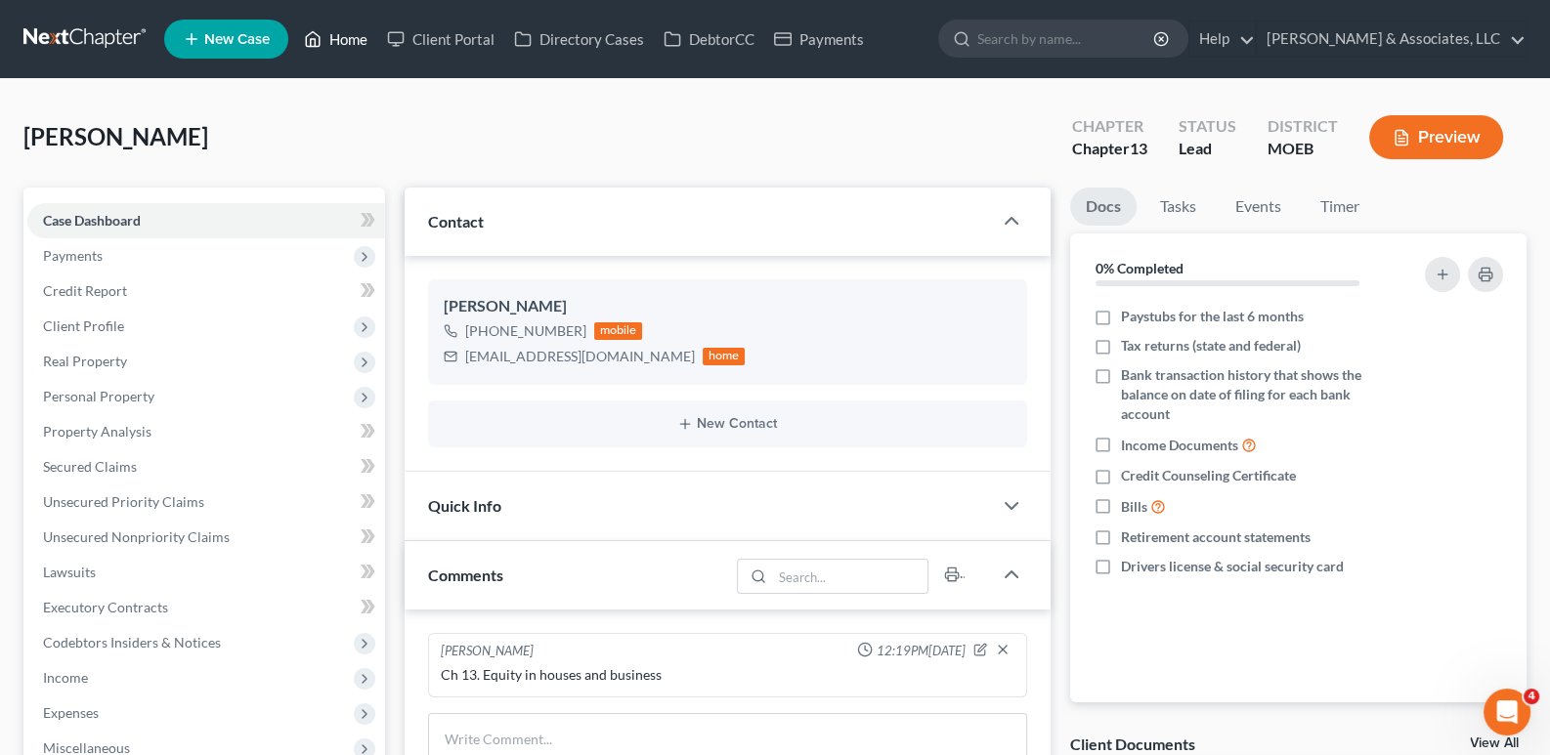
click at [345, 42] on link "Home" at bounding box center [335, 38] width 83 height 35
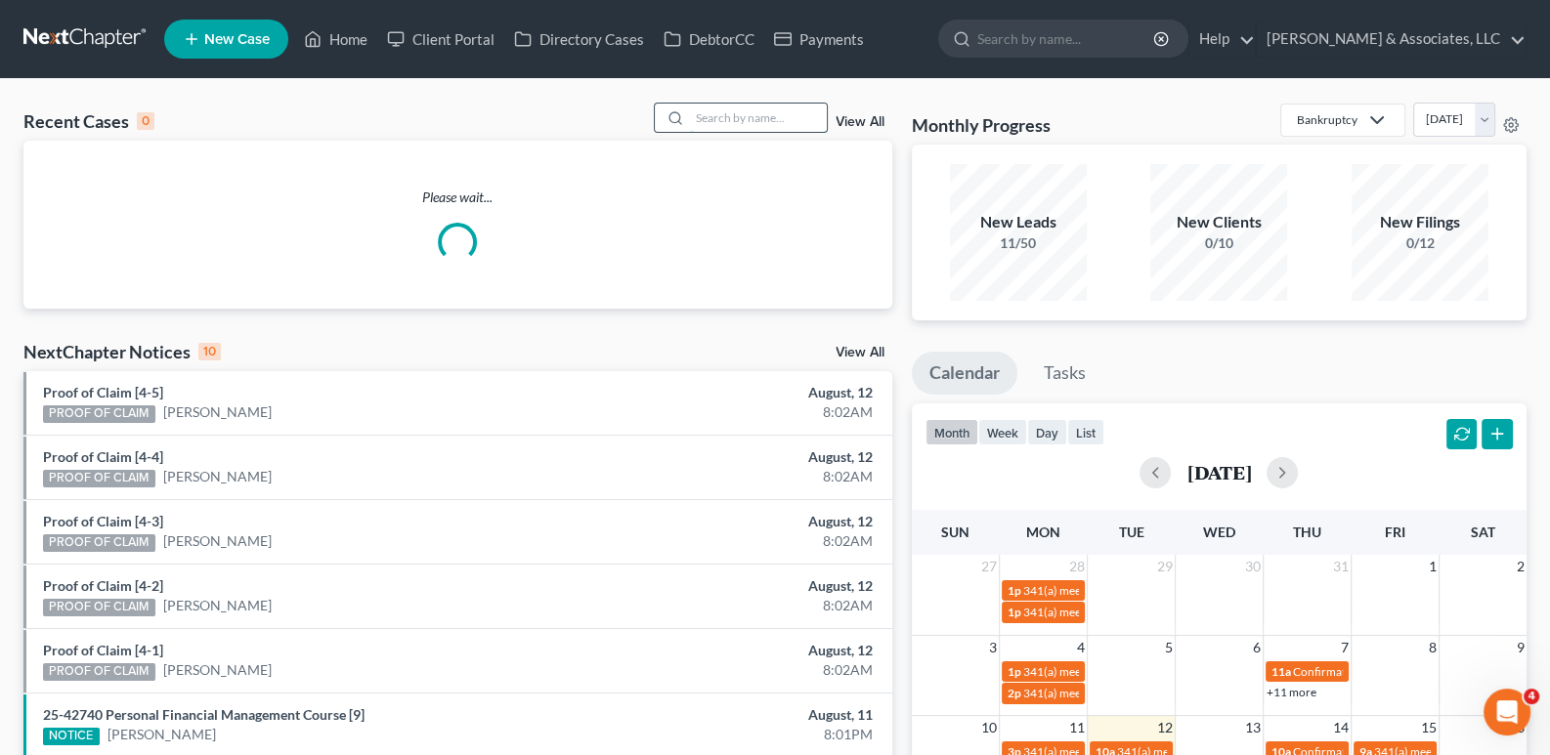
click at [783, 110] on input "search" at bounding box center [758, 118] width 137 height 28
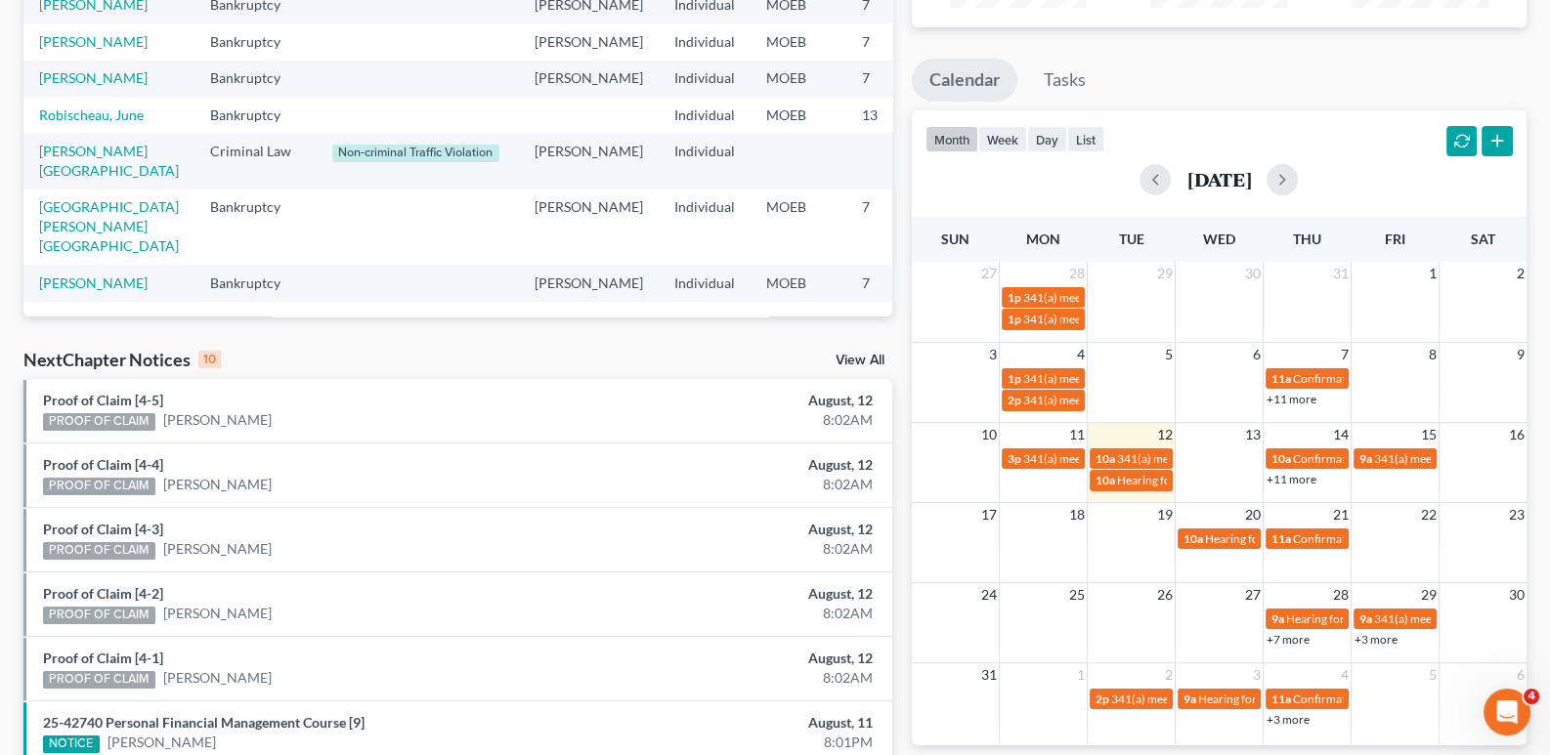
scroll to position [441, 0]
click at [57, 215] on link "[GEOGRAPHIC_DATA][PERSON_NAME][GEOGRAPHIC_DATA]" at bounding box center [109, 226] width 140 height 56
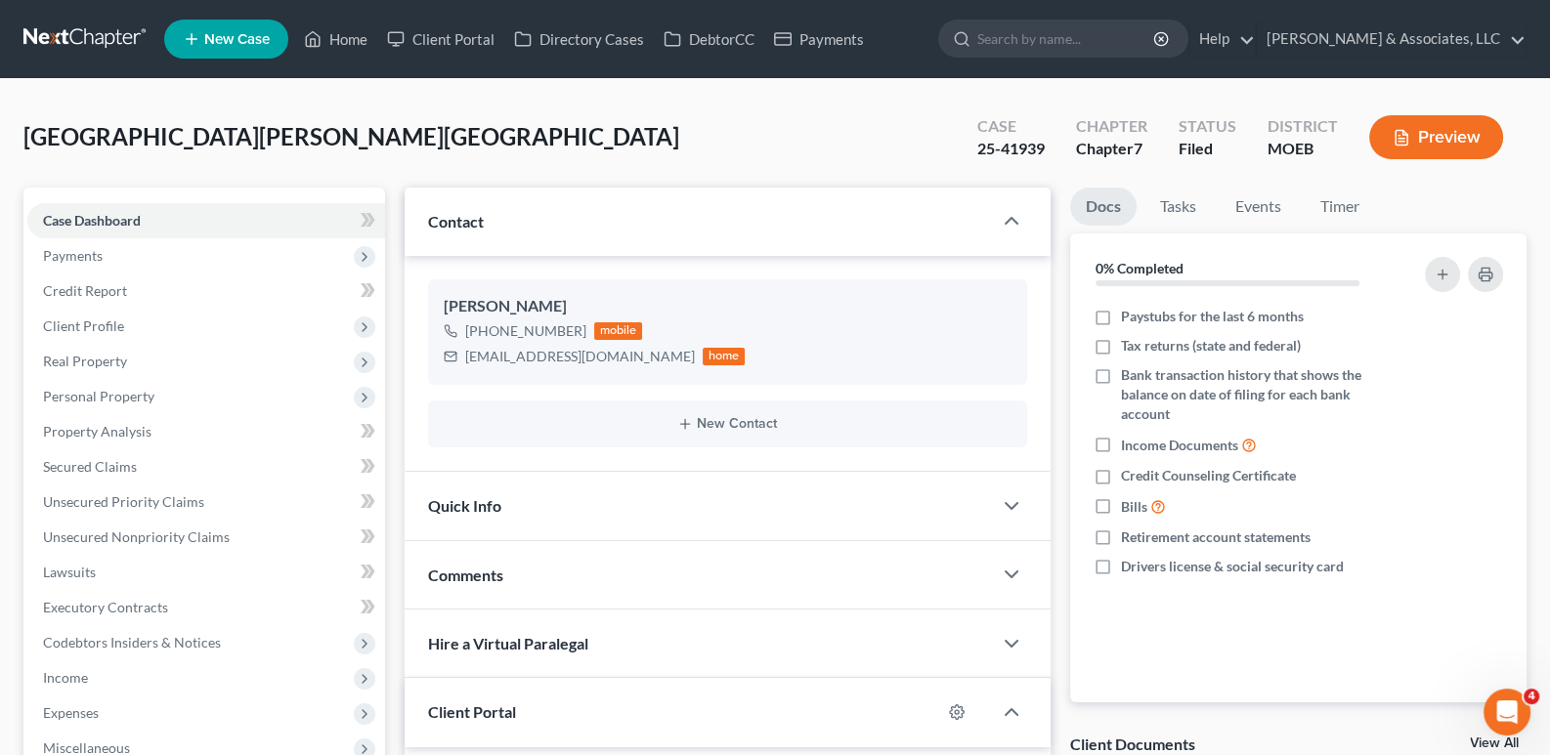
click at [222, 39] on span "New Case" at bounding box center [236, 39] width 65 height 15
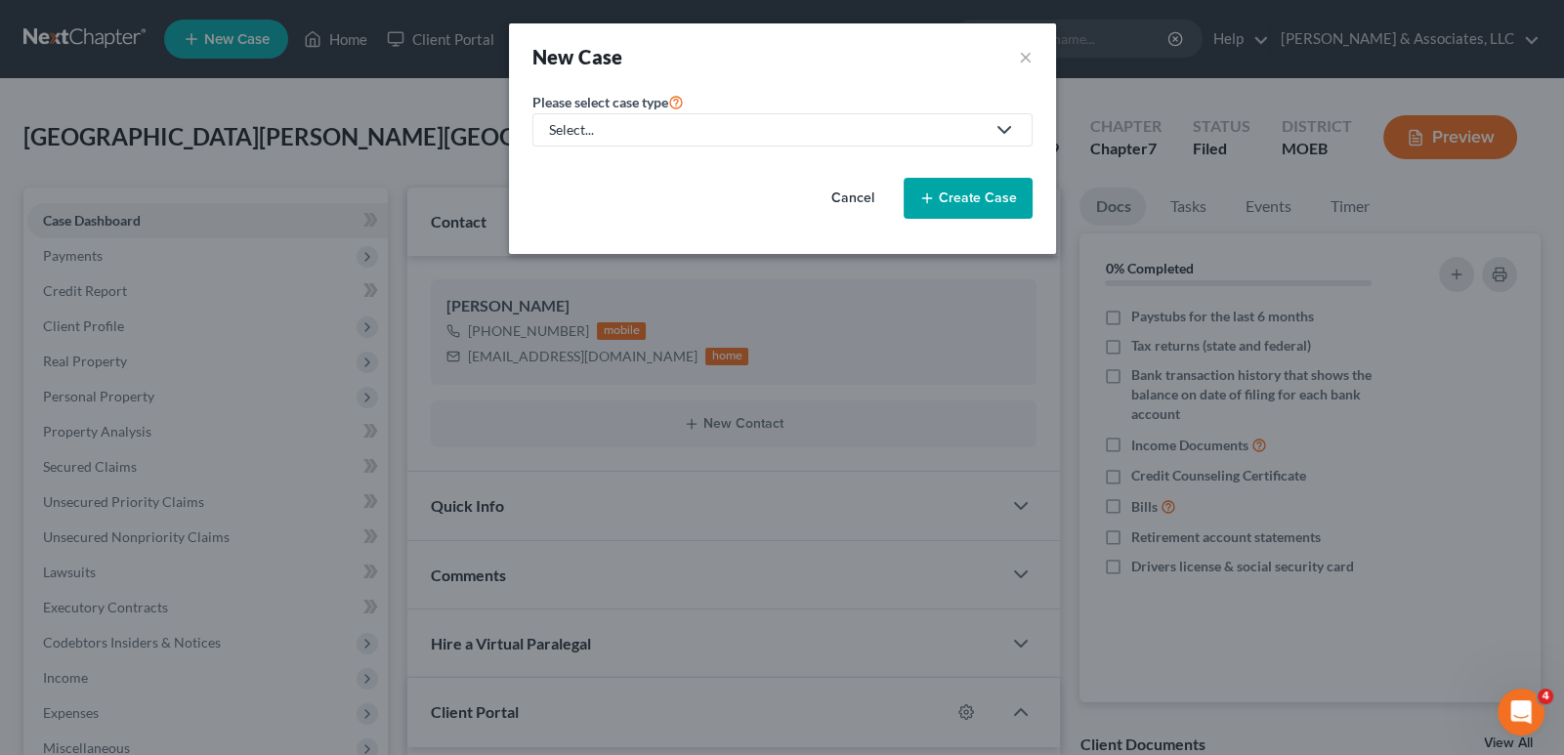
click at [584, 131] on div "Select..." at bounding box center [767, 130] width 436 height 20
click at [603, 197] on div "Criminal Law" at bounding box center [636, 198] width 171 height 20
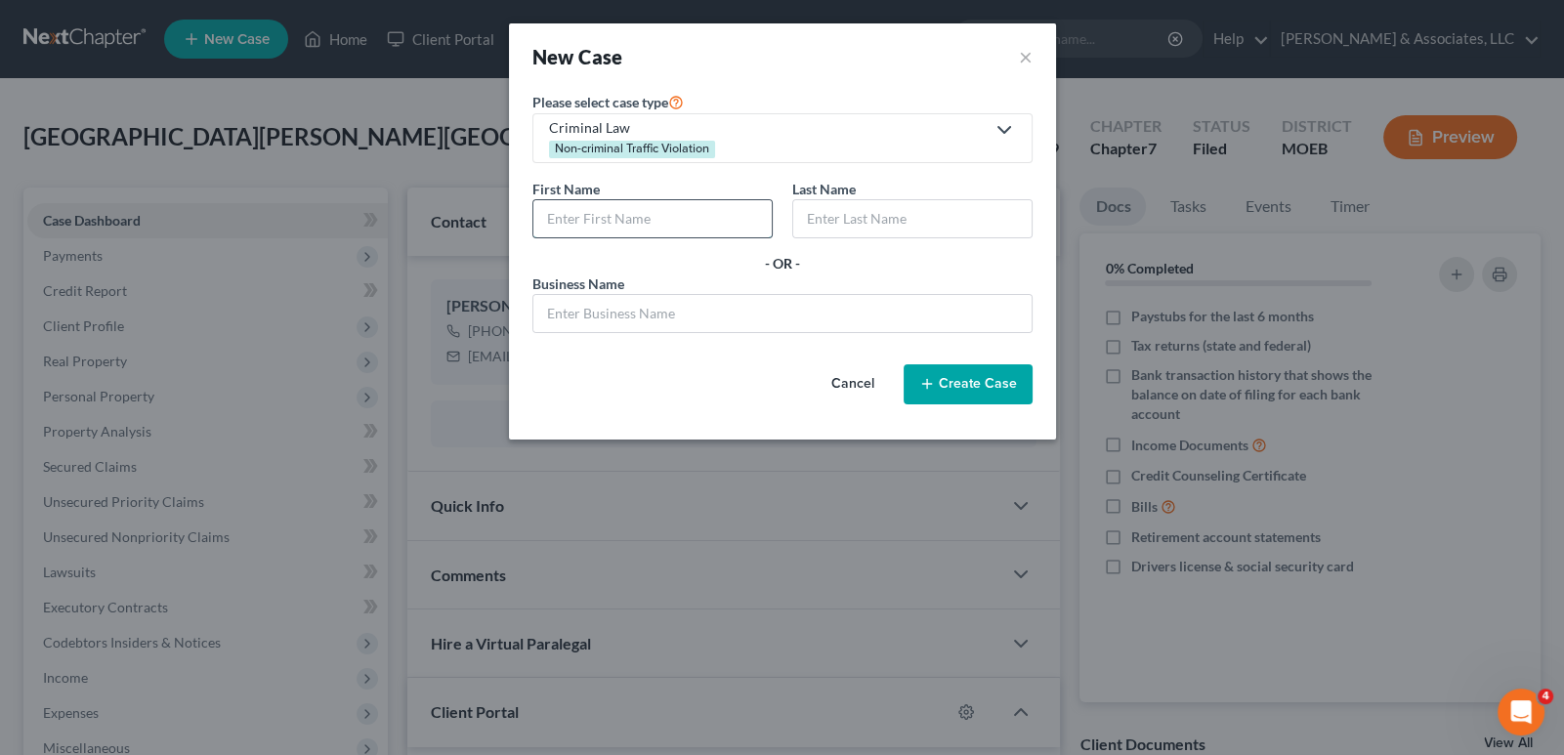
click at [678, 224] on input "text" at bounding box center [652, 218] width 238 height 37
type input "[PERSON_NAME]"
click at [953, 384] on button "Create Case" at bounding box center [968, 384] width 129 height 41
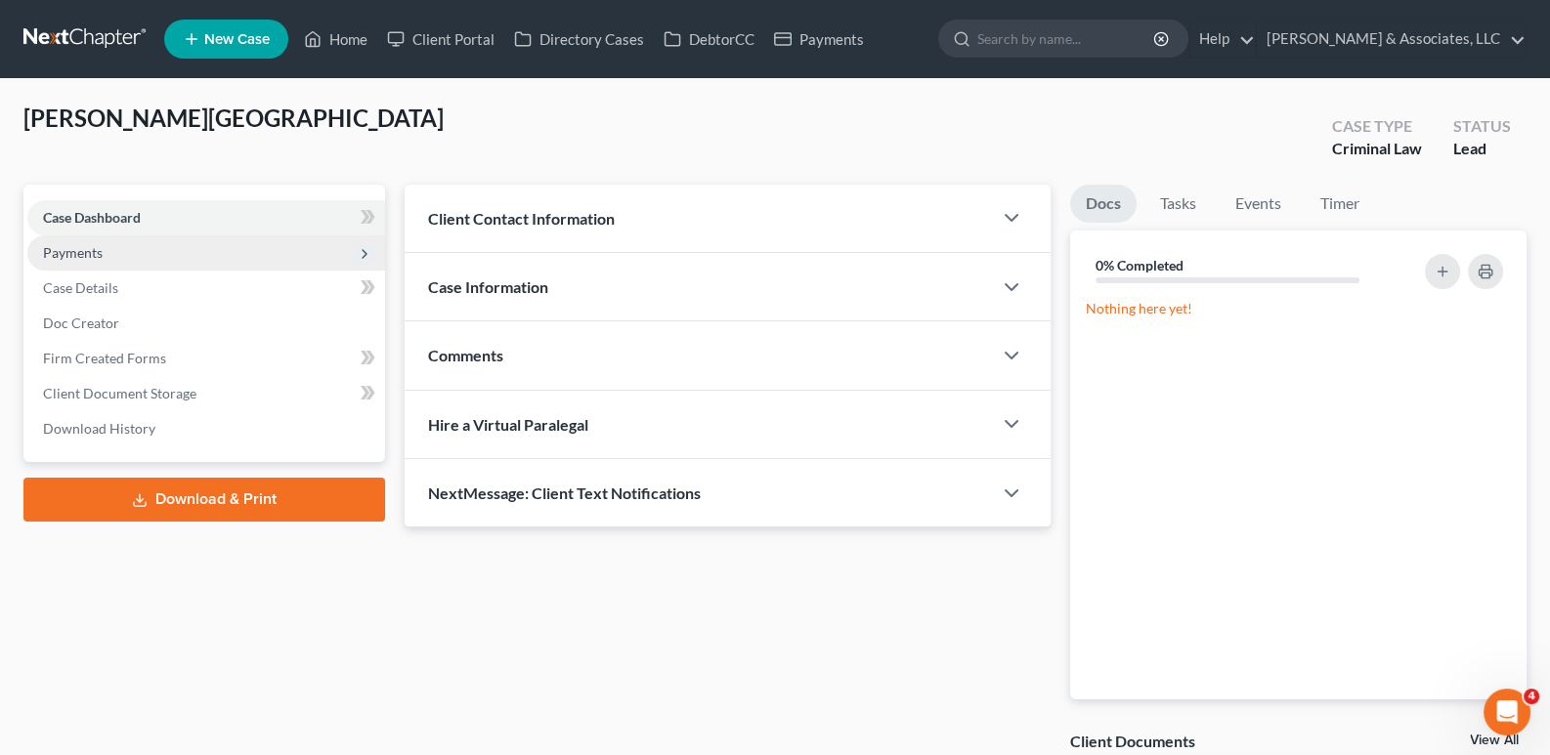
click at [83, 257] on span "Payments" at bounding box center [73, 252] width 60 height 17
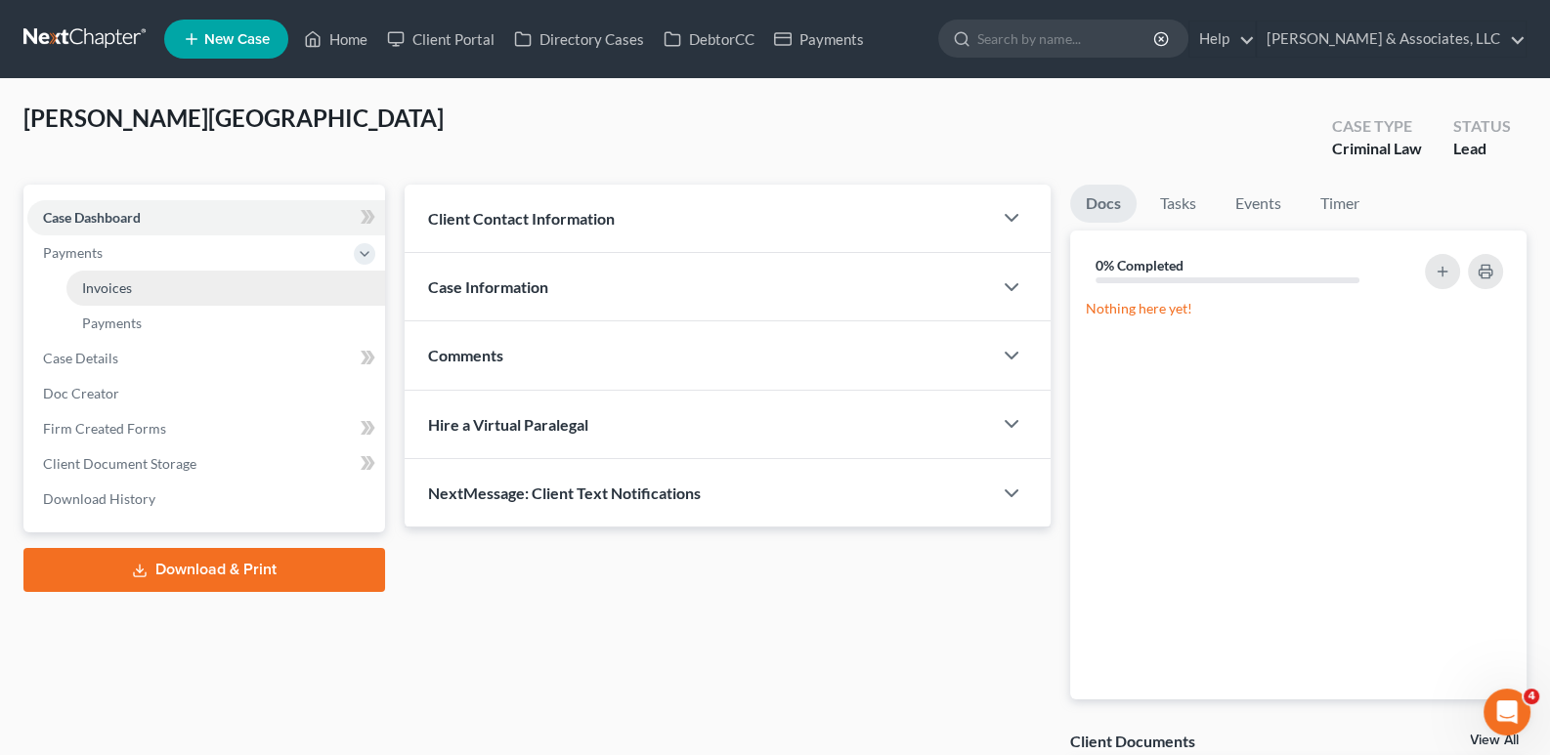
click at [103, 286] on span "Invoices" at bounding box center [107, 287] width 50 height 17
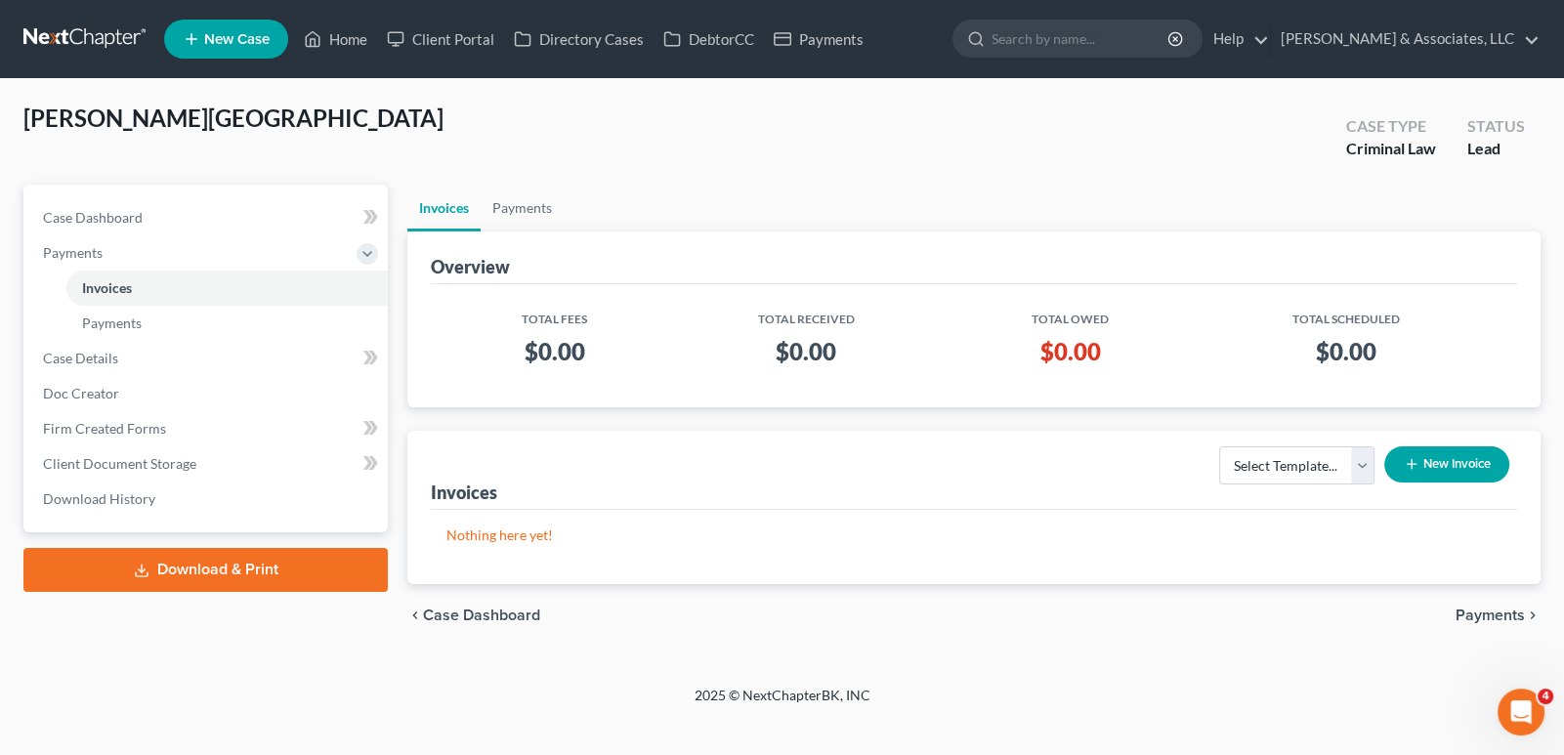
click at [1445, 458] on button "New Invoice" at bounding box center [1446, 464] width 125 height 36
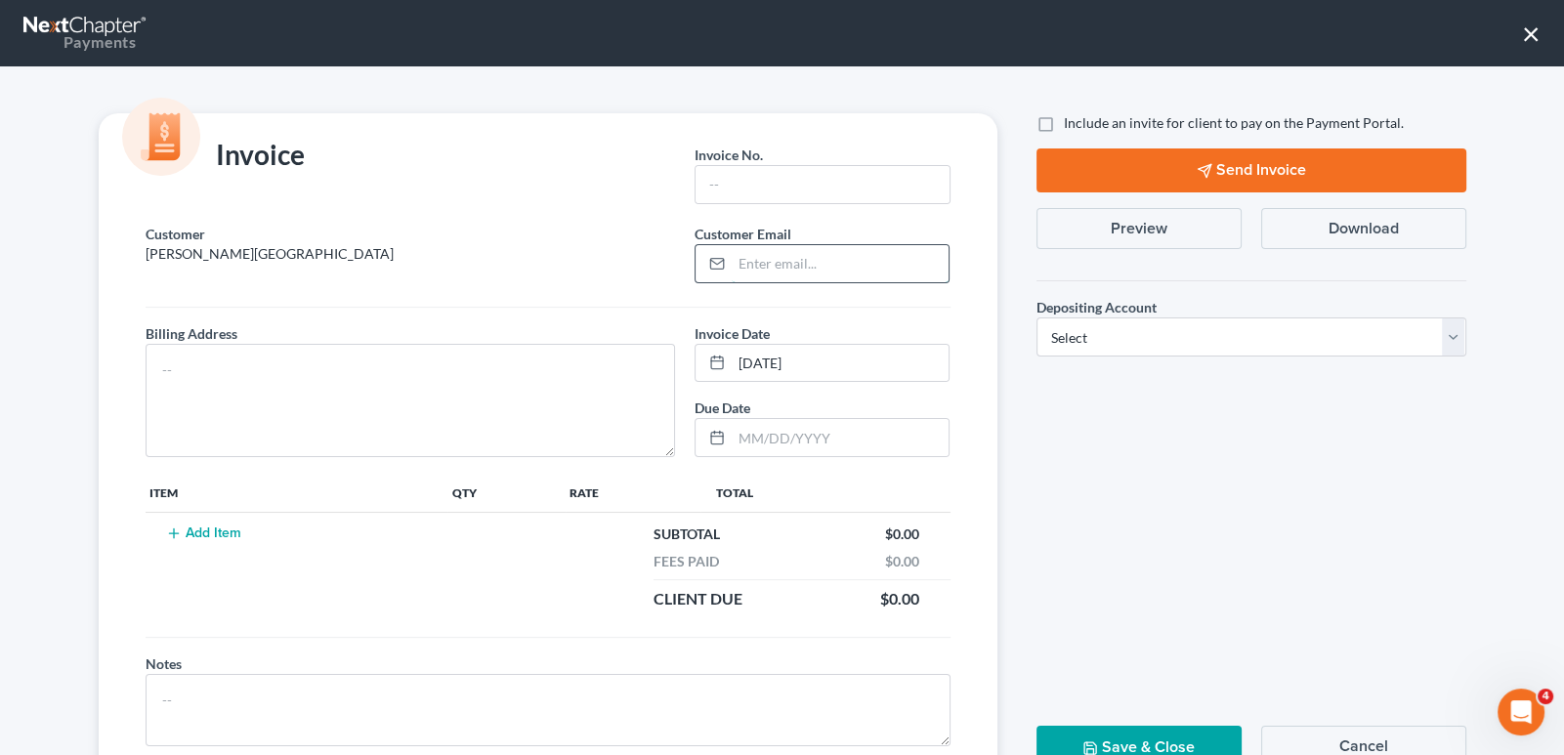
click at [796, 265] on input "email" at bounding box center [840, 263] width 217 height 37
paste input "[EMAIL_ADDRESS][DOMAIN_NAME]"
type input "[EMAIL_ADDRESS][DOMAIN_NAME]"
click at [760, 189] on input "text" at bounding box center [822, 184] width 253 height 37
type input "121"
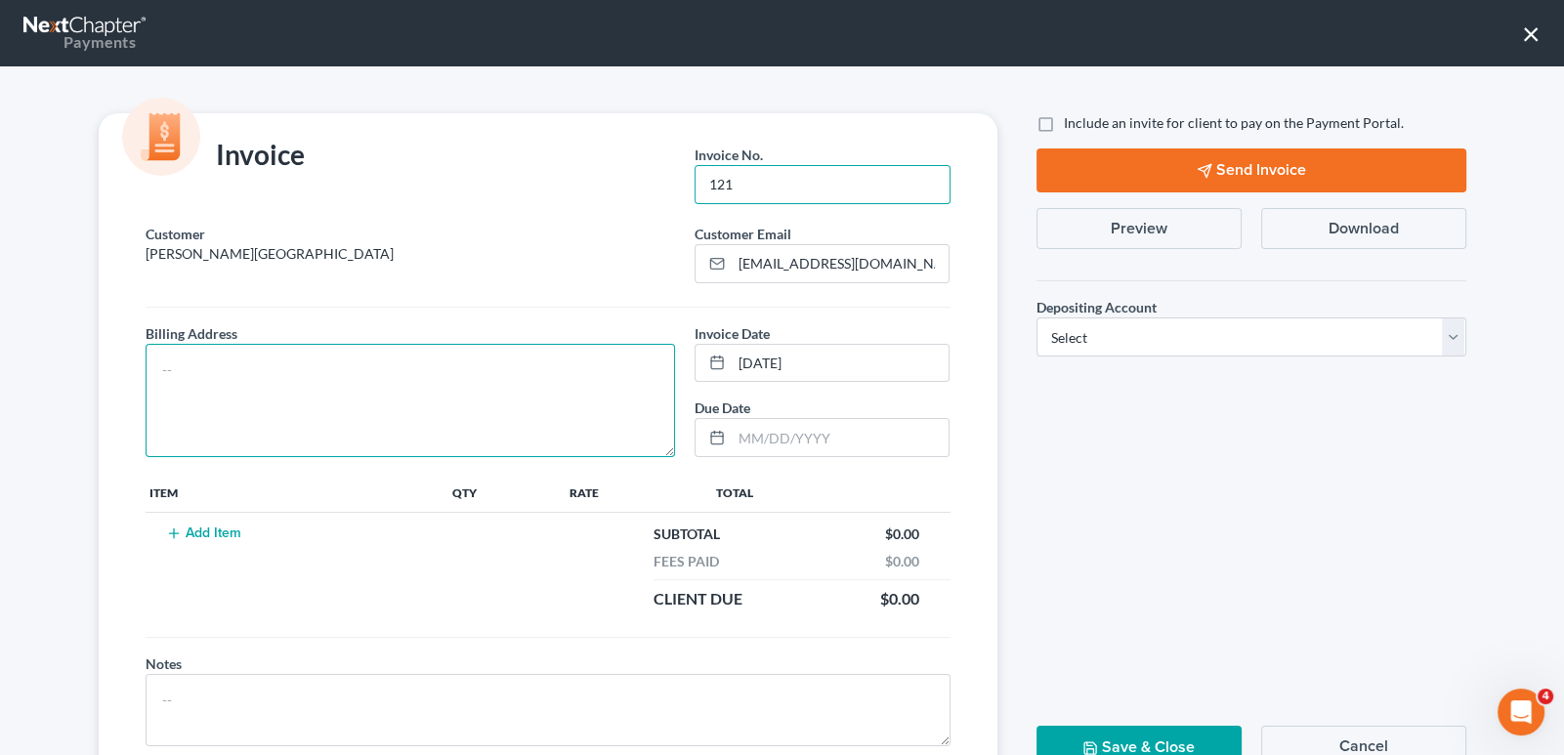
click at [422, 365] on textarea at bounding box center [411, 400] width 531 height 113
type textarea "na"
click at [198, 531] on button "Add Item" at bounding box center [204, 534] width 86 height 16
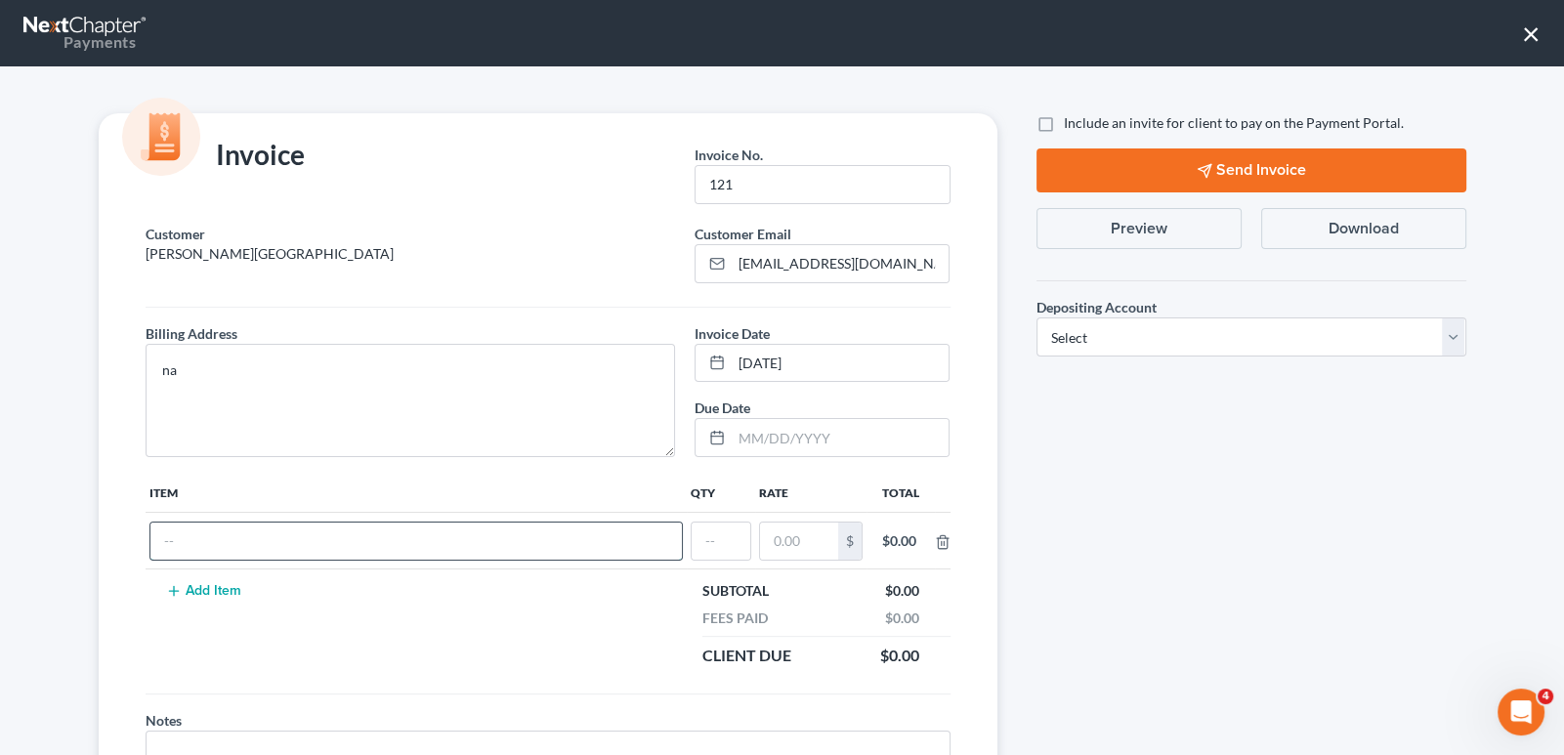
click at [232, 535] on input "text" at bounding box center [415, 541] width 531 height 37
type input "Traffic ticket"
type input "1"
type input "150"
drag, startPoint x: 1038, startPoint y: 125, endPoint x: 1066, endPoint y: 236, distance: 114.9
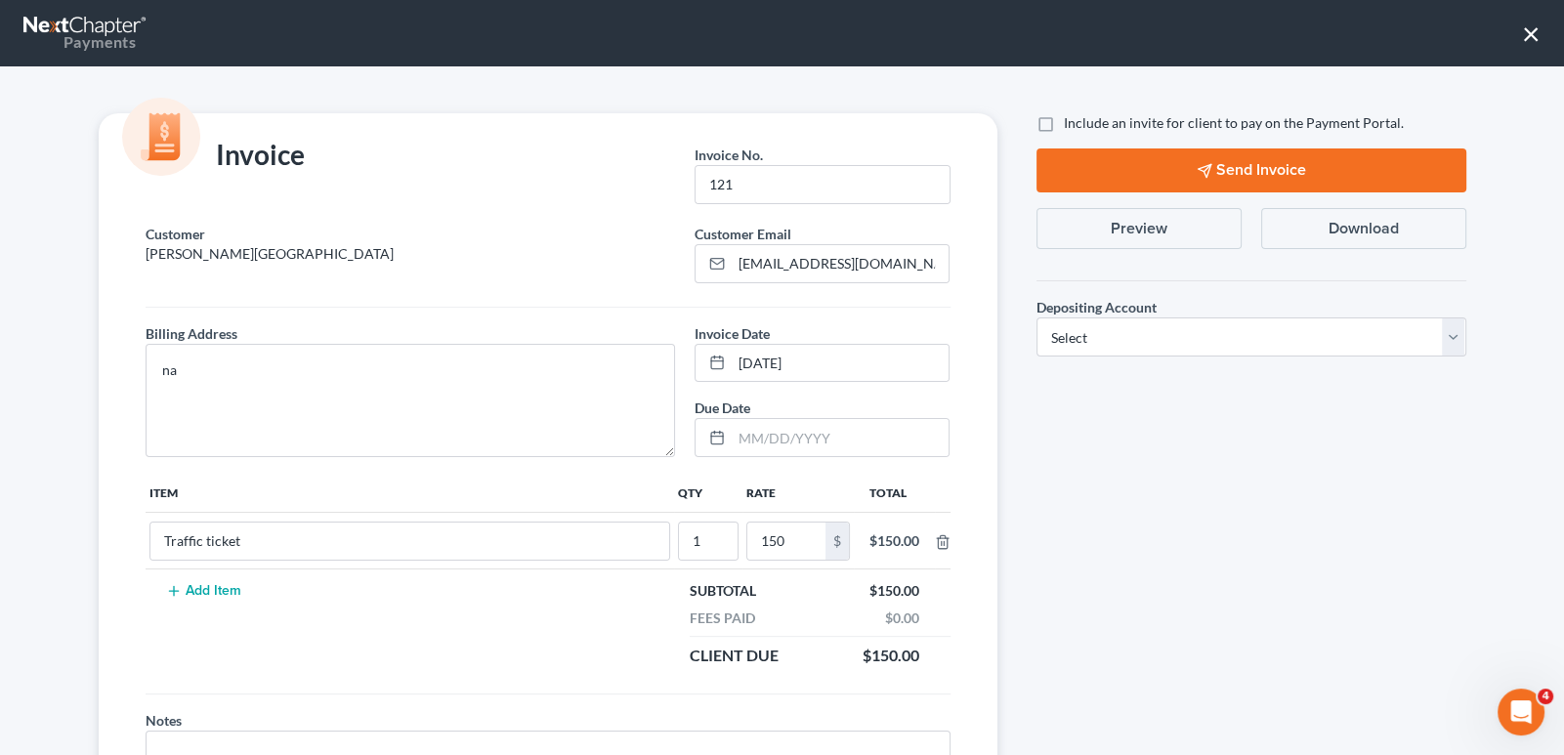
click at [1064, 126] on label "Include an invite for client to pay on the Payment Portal." at bounding box center [1234, 123] width 340 height 20
click at [1072, 126] on input "Include an invite for client to pay on the Payment Portal." at bounding box center [1078, 119] width 13 height 13
checkbox input "true"
click at [1099, 338] on select "Select Operation Trust" at bounding box center [1252, 337] width 430 height 39
select select "0"
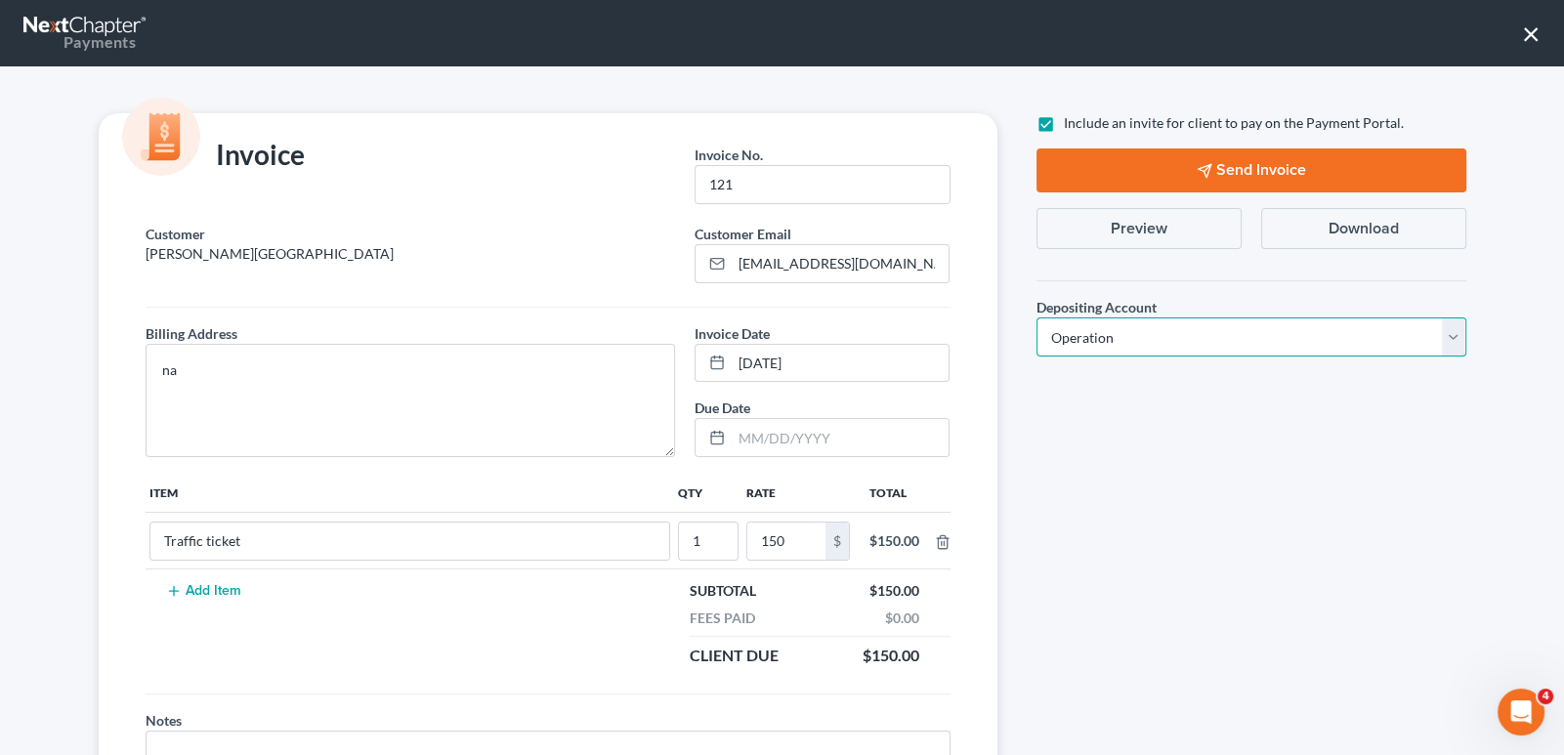
click at [1037, 318] on select "Select Operation Trust" at bounding box center [1252, 337] width 430 height 39
click at [1124, 175] on button "Send Invoice" at bounding box center [1252, 171] width 430 height 44
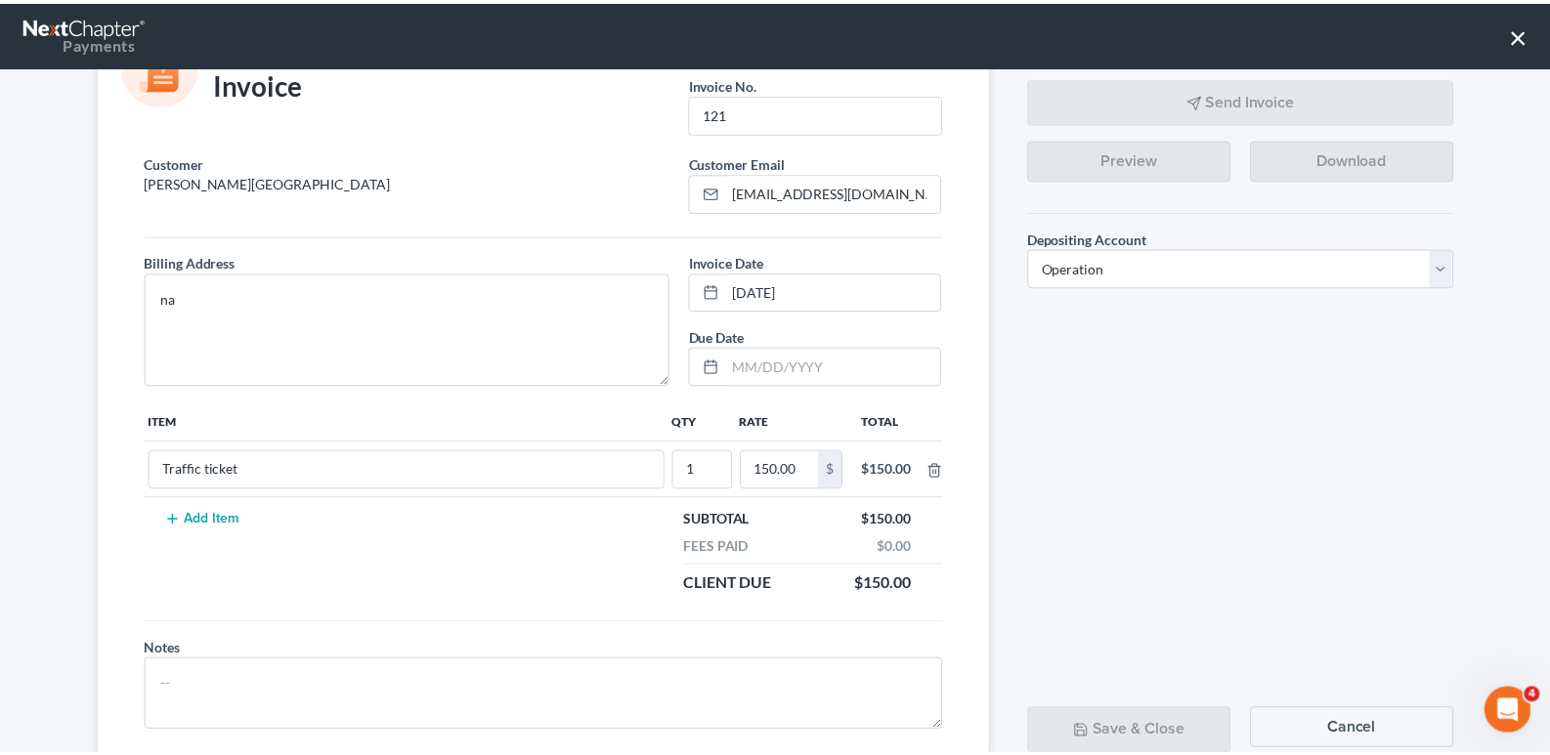
scroll to position [130, 0]
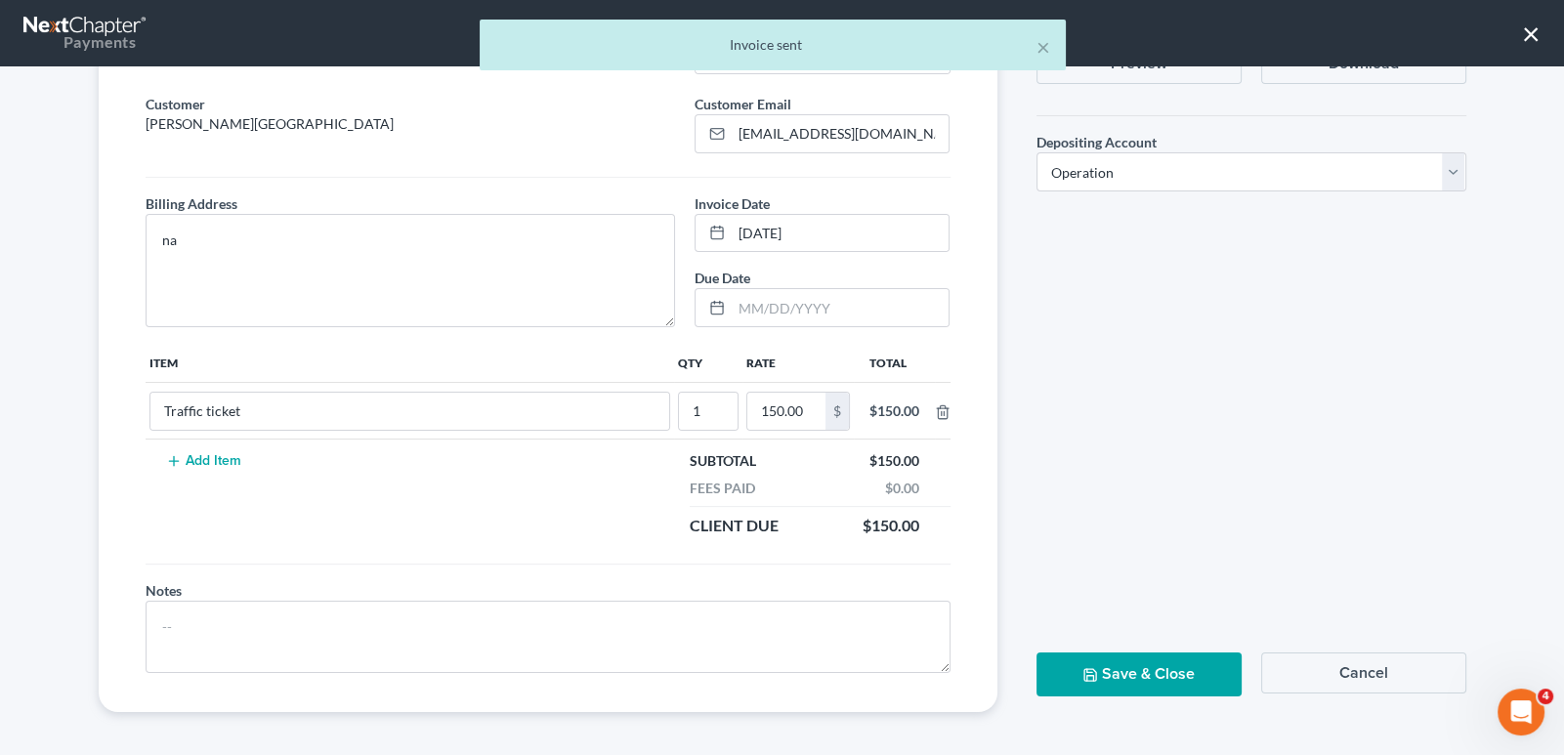
click at [1143, 689] on button "Save & Close" at bounding box center [1139, 675] width 205 height 44
